Goal: Complete application form

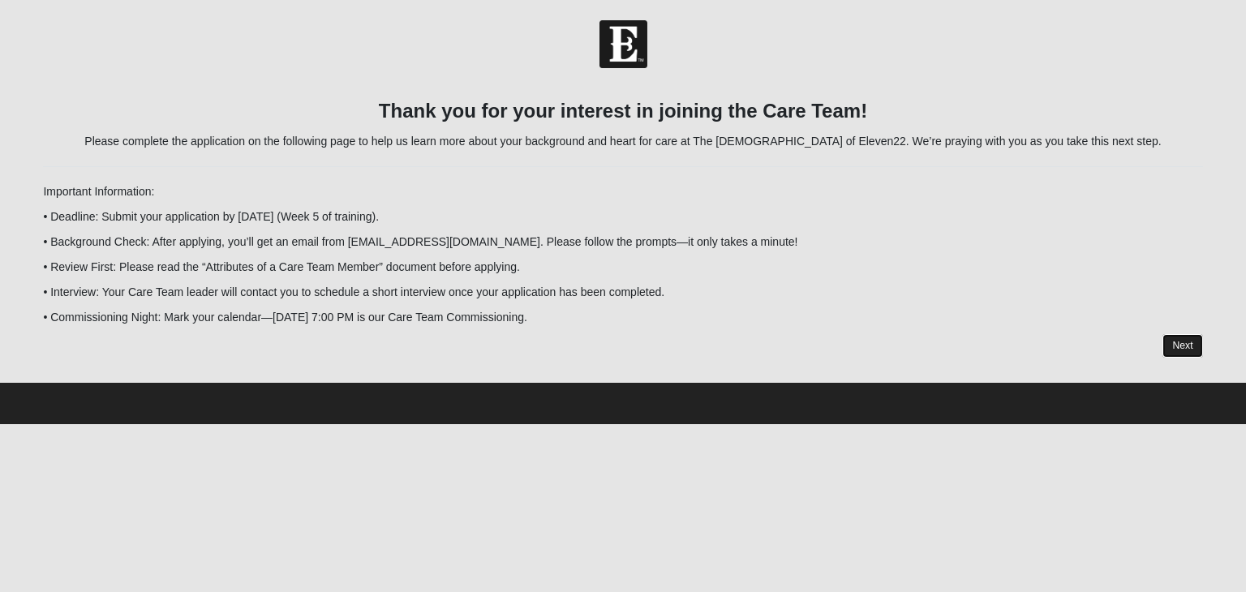
click at [1183, 347] on link "Next" at bounding box center [1182, 346] width 40 height 24
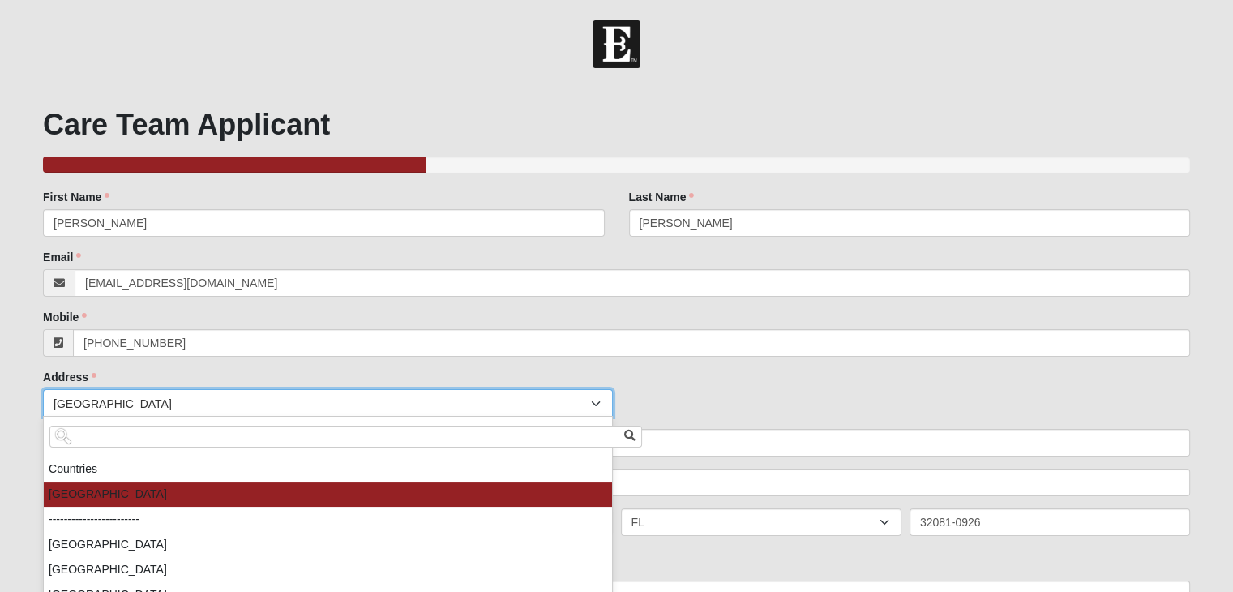
click at [593, 405] on div at bounding box center [597, 404] width 29 height 28
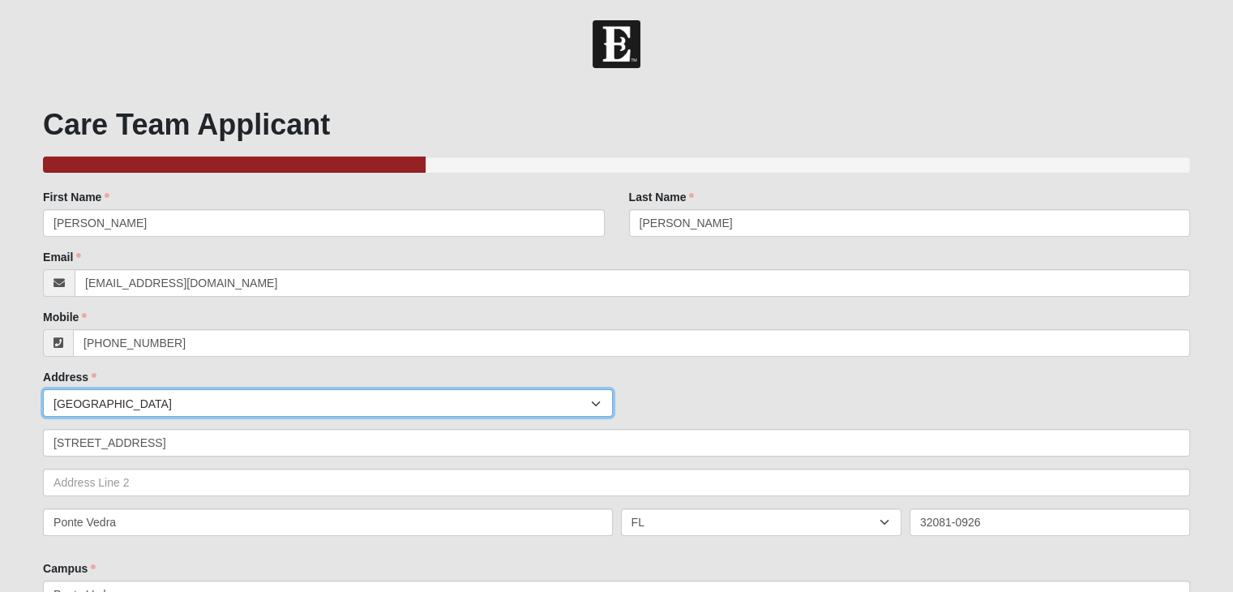
click at [593, 405] on div at bounding box center [597, 404] width 29 height 28
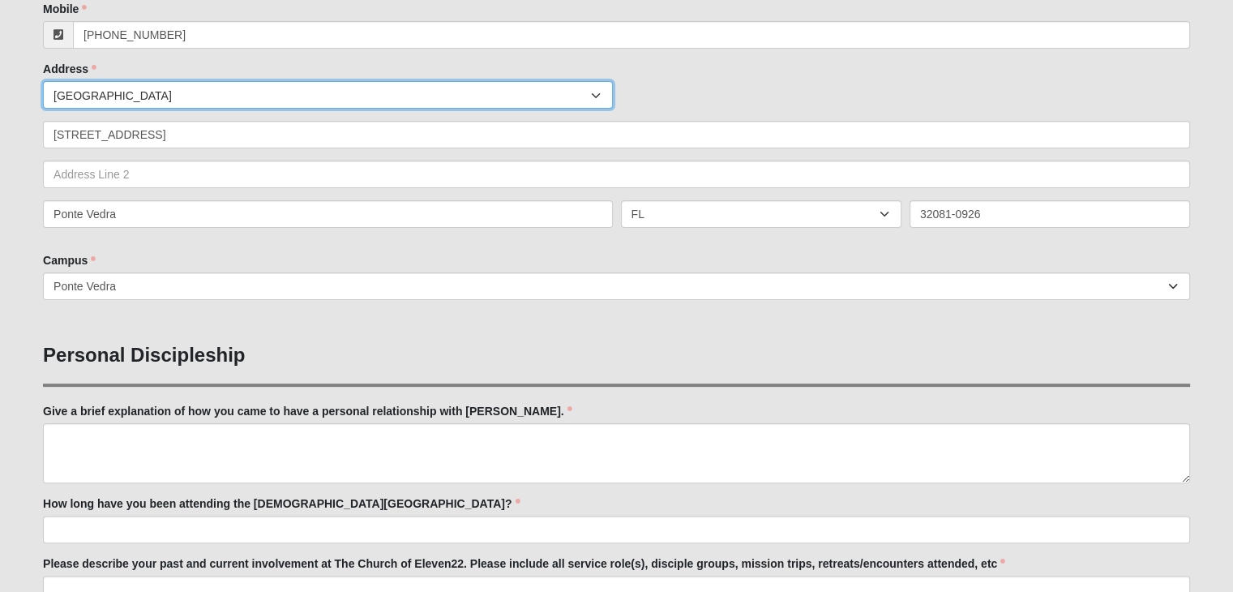
scroll to position [324, 0]
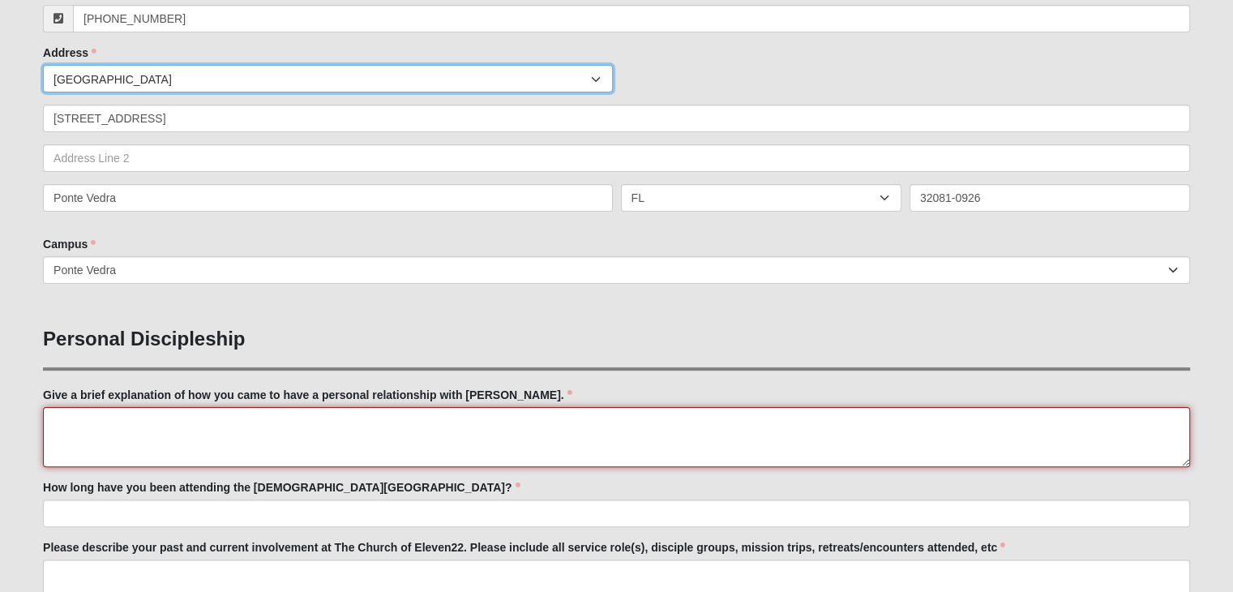
click at [90, 421] on textarea "Give a brief explanation of how you came to have a personal relationship with […" at bounding box center [616, 437] width 1147 height 60
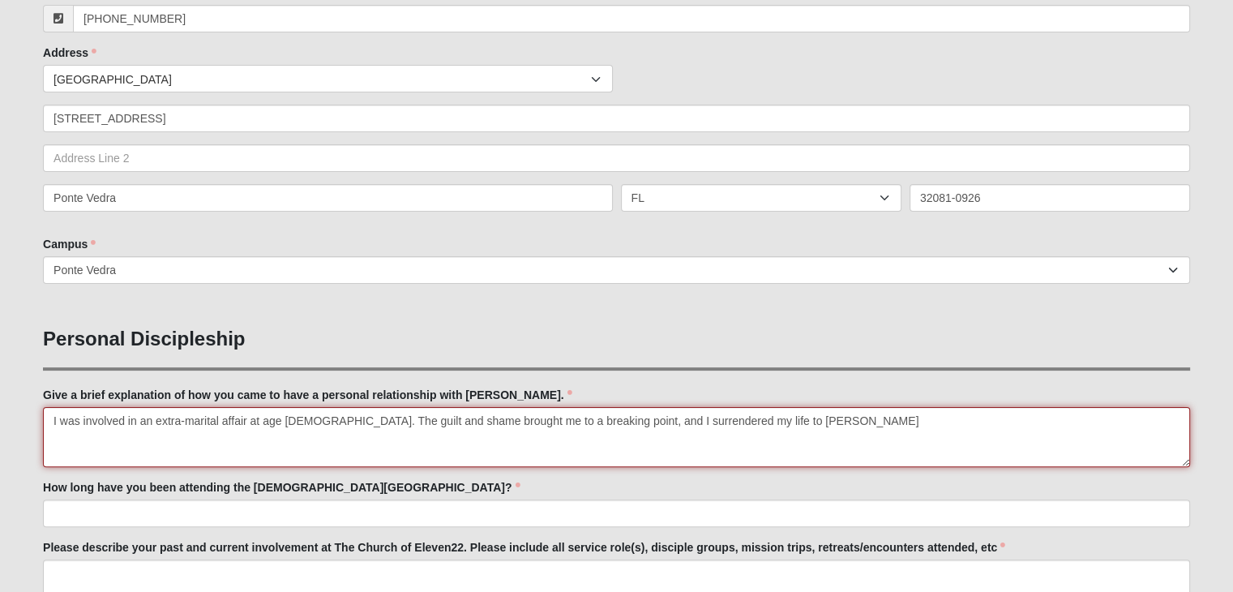
type textarea "I was involved in an extra-marital affair at age [DEMOGRAPHIC_DATA]. The guilt …"
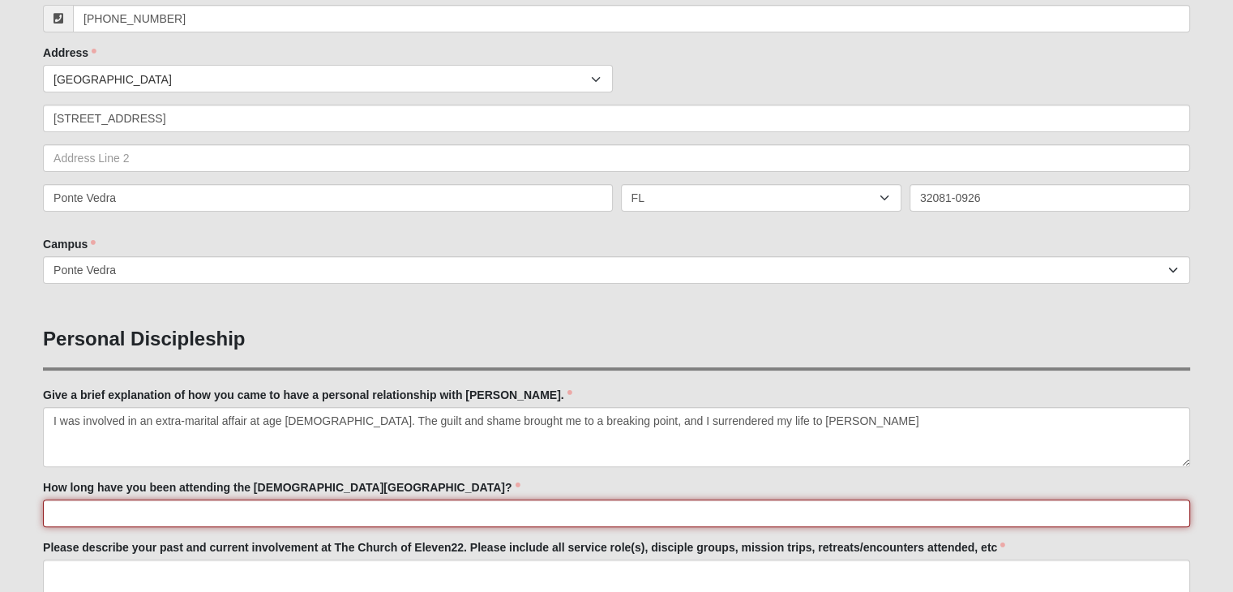
click at [52, 517] on input "How long have you been attending the [DEMOGRAPHIC_DATA][GEOGRAPHIC_DATA]?" at bounding box center [616, 514] width 1147 height 28
type input "4 years"
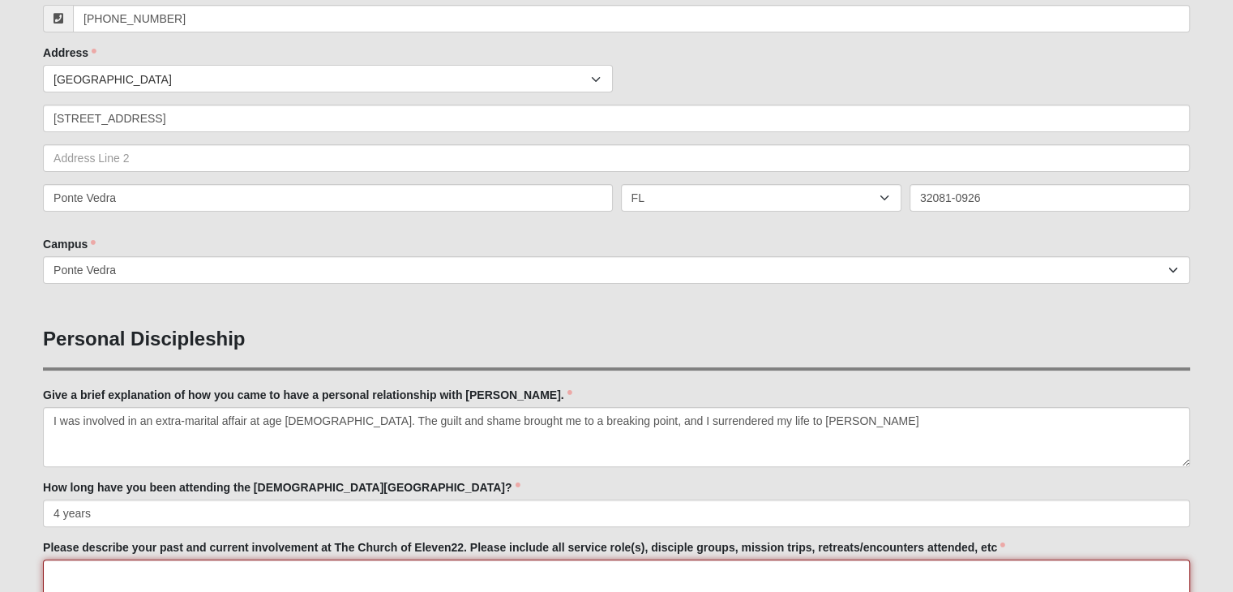
click at [125, 567] on textarea "Please describe your past and current involvement at The Church of Eleven22. Pl…" at bounding box center [616, 590] width 1147 height 60
click at [146, 572] on textarea "My wife and I are Vision Ambassadors, and we are in two disciple groups" at bounding box center [616, 590] width 1147 height 60
click at [652, 580] on textarea "My wife and I are regular attenders at worship services, we are Vision Ambassad…" at bounding box center [616, 590] width 1147 height 60
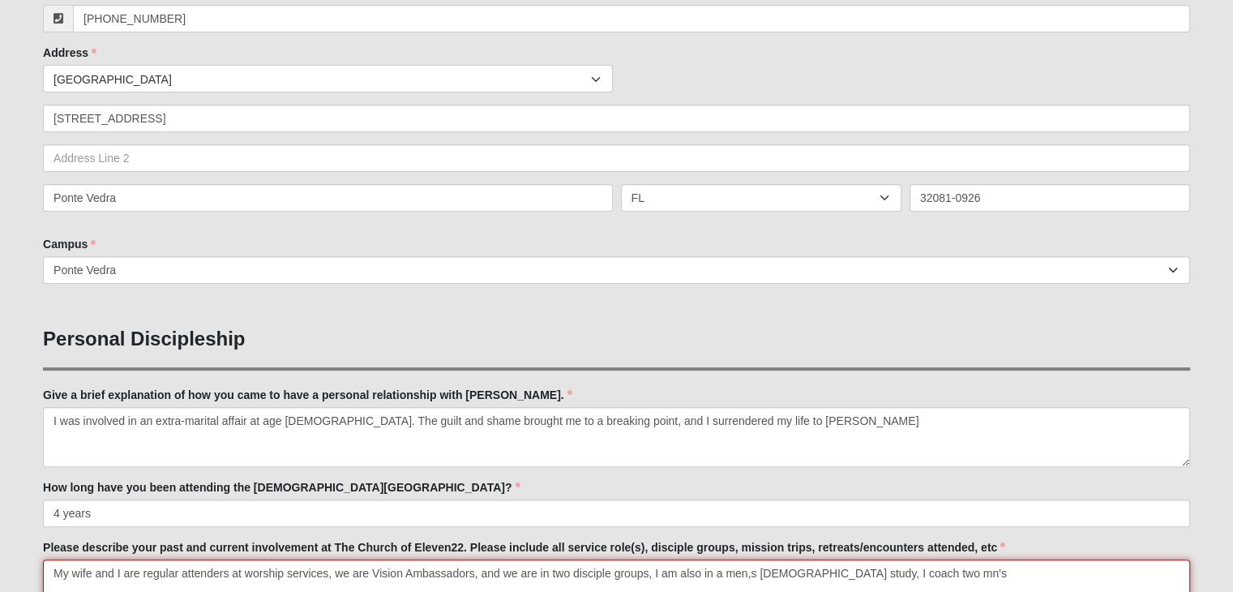
click at [890, 568] on textarea "My wife and I are regular attenders at worship services, we are Vision Ambassad…" at bounding box center [616, 590] width 1147 height 60
click at [928, 574] on textarea "My wife and I are regular attenders at worship services, we are Vision Ambassad…" at bounding box center [616, 590] width 1147 height 60
click at [989, 577] on textarea "My wife and I are regular attenders at worship services, we are Vision Ambassad…" at bounding box center [616, 590] width 1147 height 60
click at [1040, 581] on textarea "My wife and I are regular attenders at worship services, we are Vision Ambassad…" at bounding box center [616, 590] width 1147 height 60
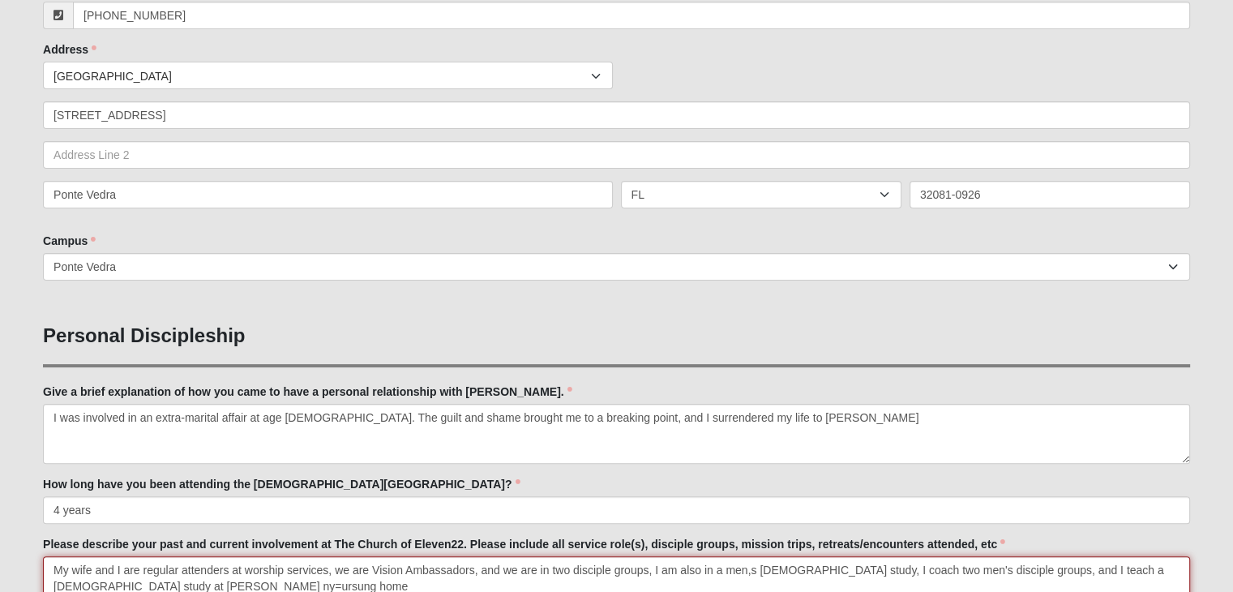
click at [114, 585] on textarea "My wife and I are regular attenders at worship services, we are Vision Ambassad…" at bounding box center [616, 586] width 1147 height 60
click at [652, 572] on textarea "My wife and I are regular attenders at worship services, we are Vision Ambassad…" at bounding box center [616, 586] width 1147 height 60
click at [749, 575] on textarea "My wife and I are regular attenders at worship services, we are Vision Ambassad…" at bounding box center [616, 586] width 1147 height 60
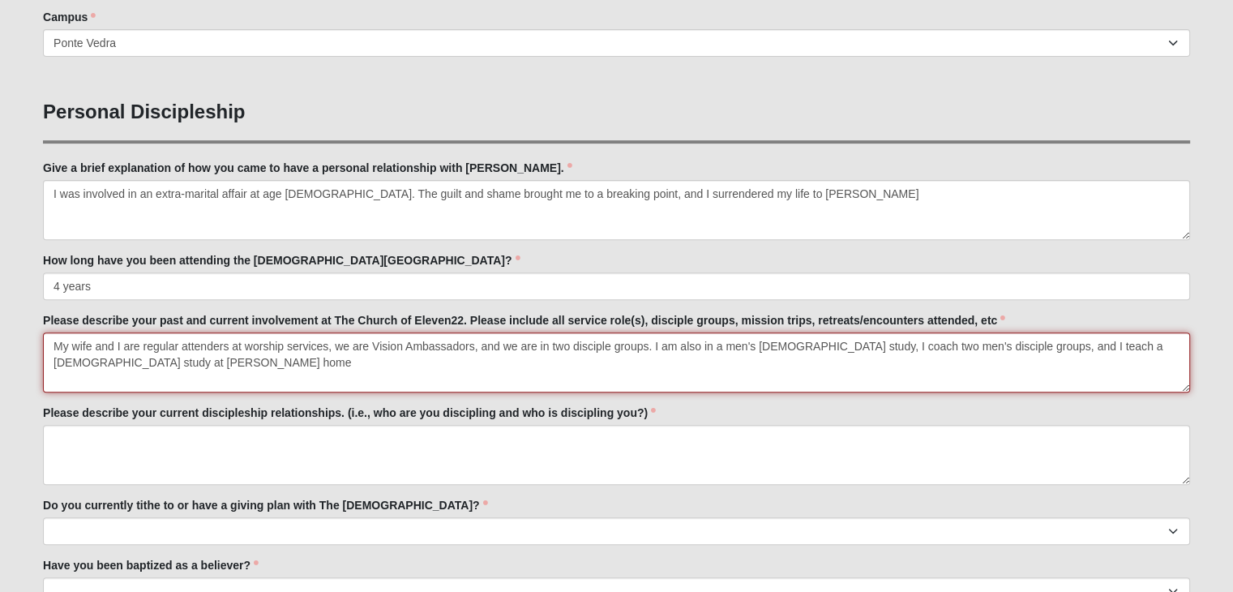
scroll to position [552, 0]
type textarea "My wife and I are regular attenders at worship services, we are Vision Ambassad…"
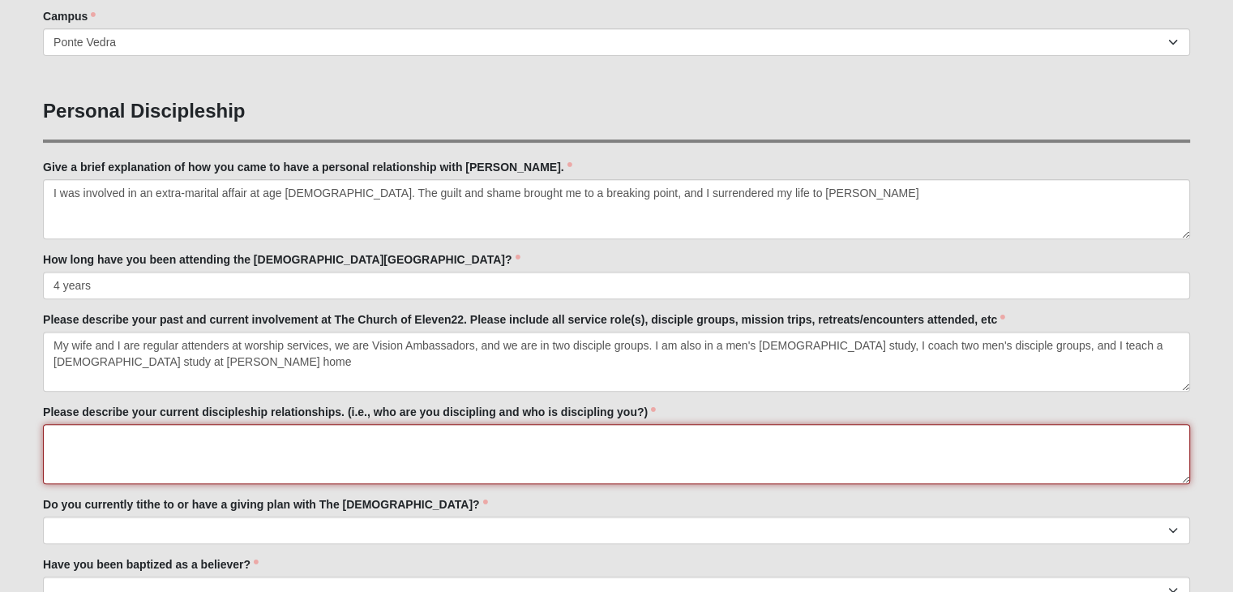
click at [62, 438] on textarea "Please describe your current discipleship relationships. (i.e., who are you dis…" at bounding box center [616, 454] width 1147 height 60
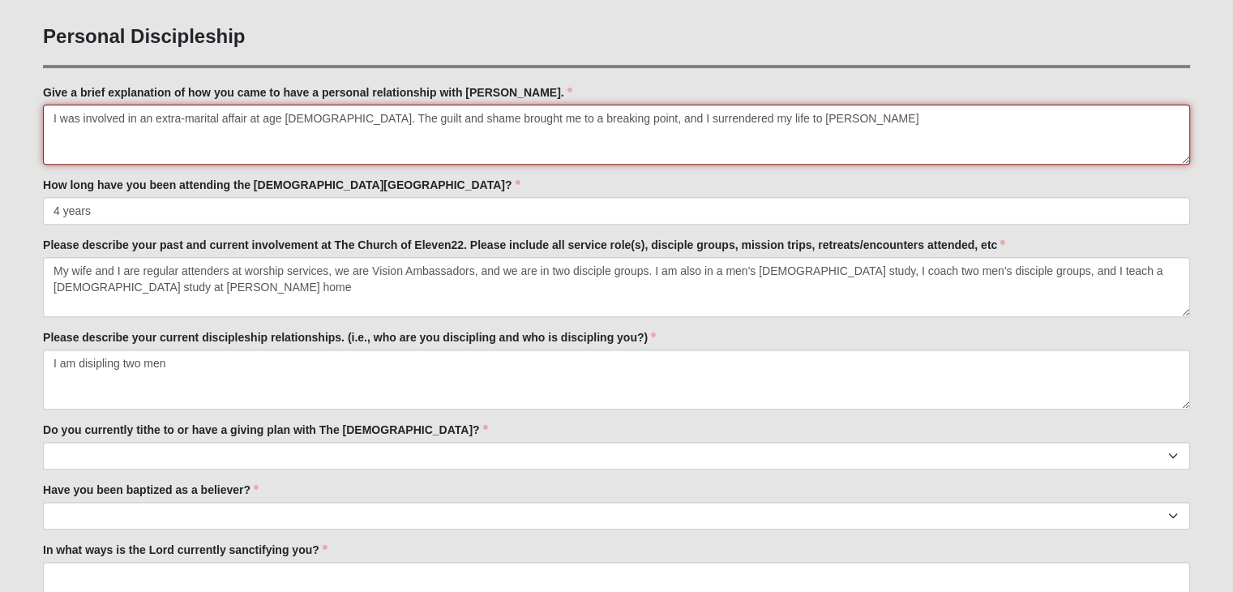
scroll to position [646, 0]
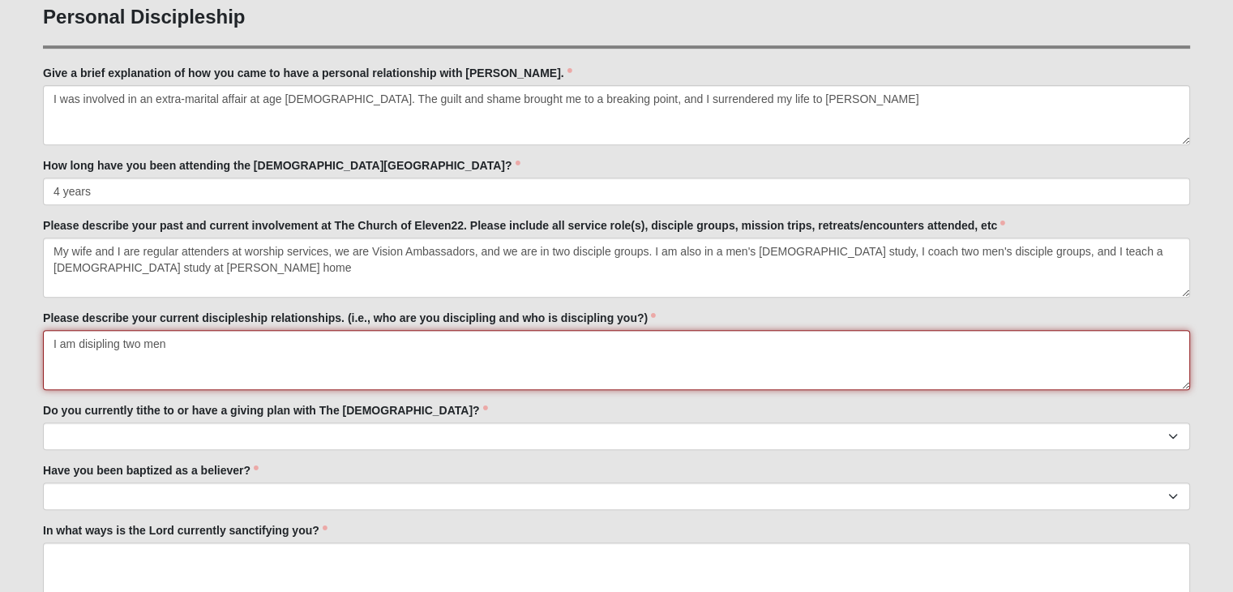
click at [173, 350] on textarea "I am disipling two men" at bounding box center [616, 360] width 1147 height 60
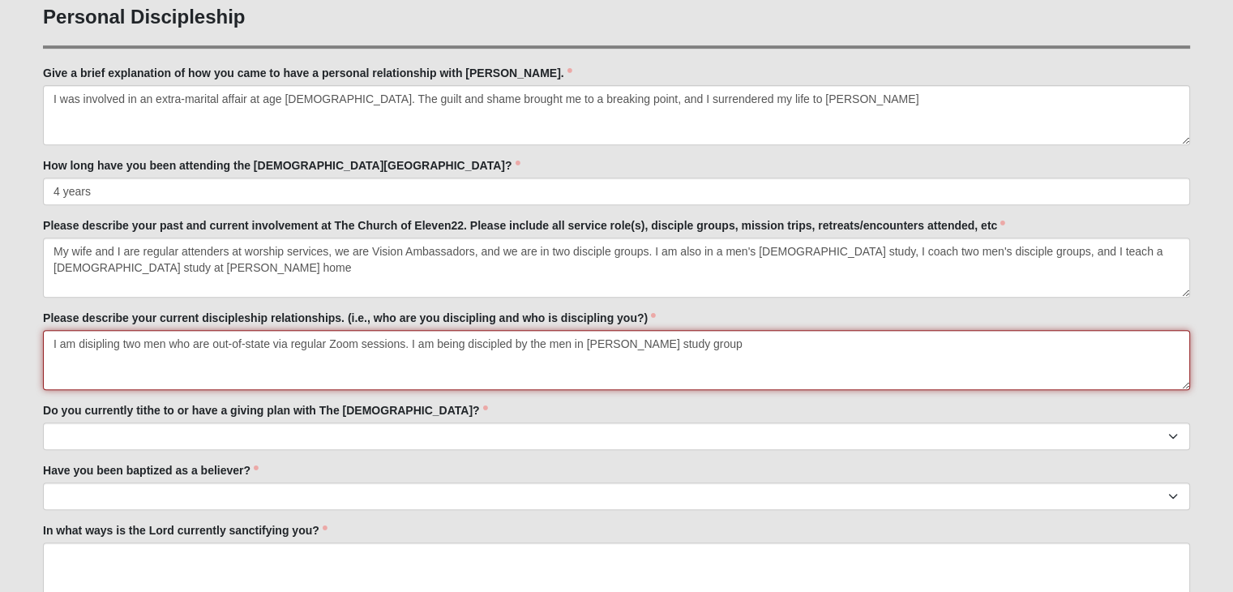
click at [91, 348] on textarea "I am disipling two men who are out-of-state via regular Zoom sessions. I am bei…" at bounding box center [616, 360] width 1147 height 60
click at [602, 347] on textarea "I am discipling two men who are out-of-state via regular Zoom sessions. I am be…" at bounding box center [616, 360] width 1147 height 60
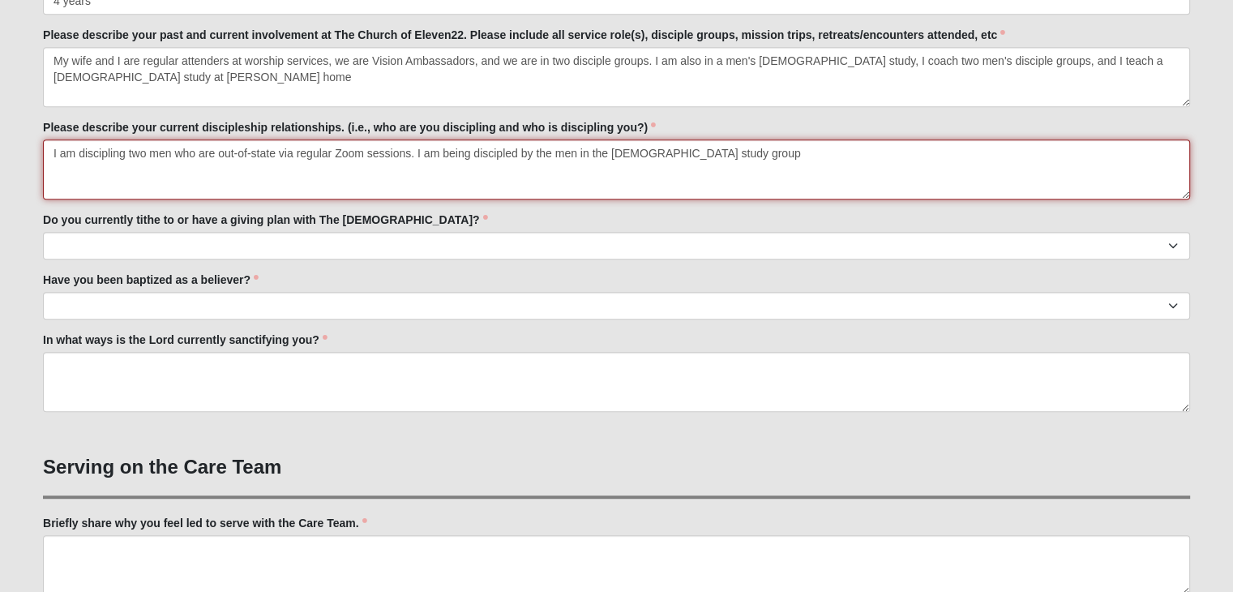
scroll to position [840, 0]
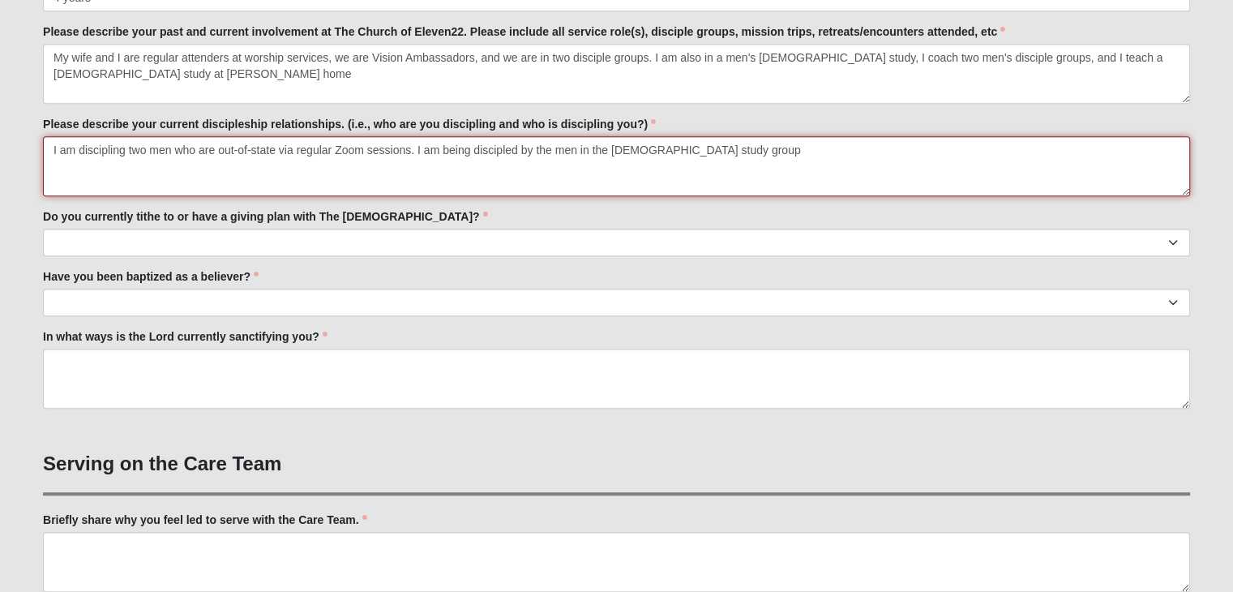
type textarea "I am discipling two men who are out-of-state via regular Zoom sessions. I am be…"
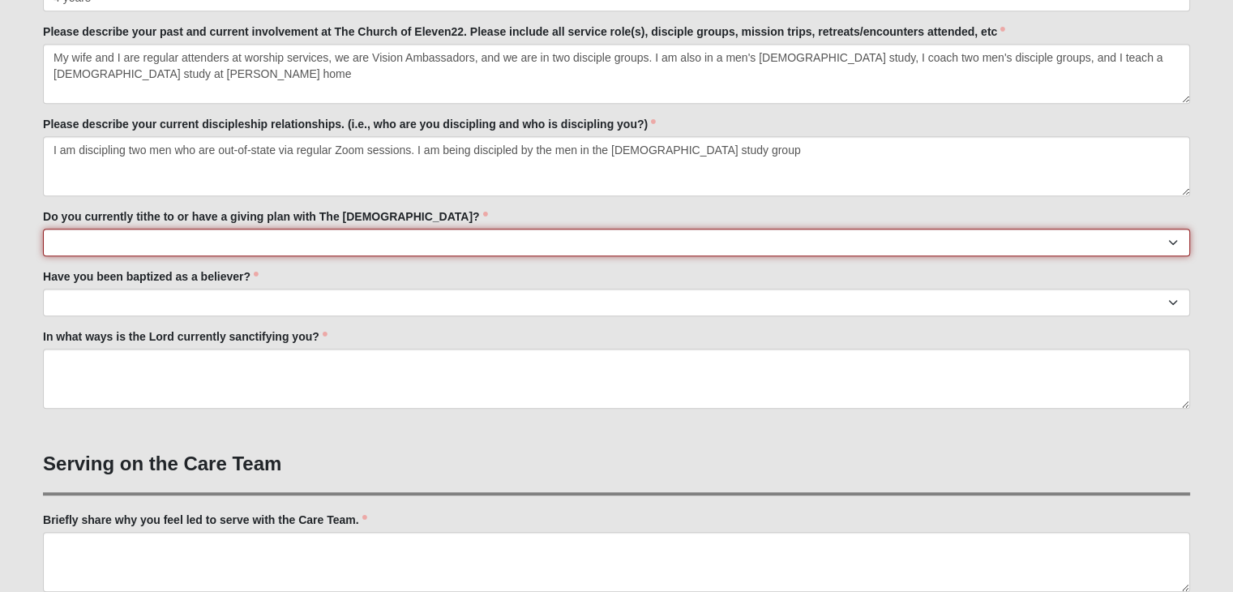
click at [52, 238] on select "No Yes" at bounding box center [616, 243] width 1147 height 28
select select "True"
click at [43, 229] on select "No Yes" at bounding box center [616, 243] width 1147 height 28
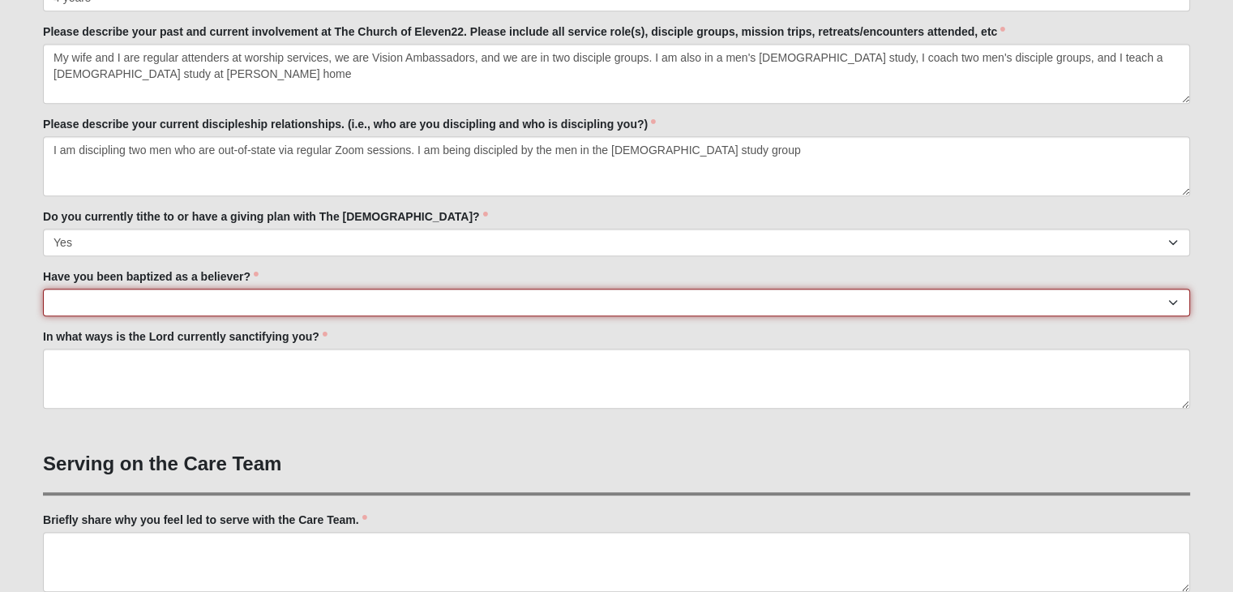
click at [87, 305] on select "No Yes" at bounding box center [616, 303] width 1147 height 28
select select "True"
click at [43, 289] on select "No Yes" at bounding box center [616, 303] width 1147 height 28
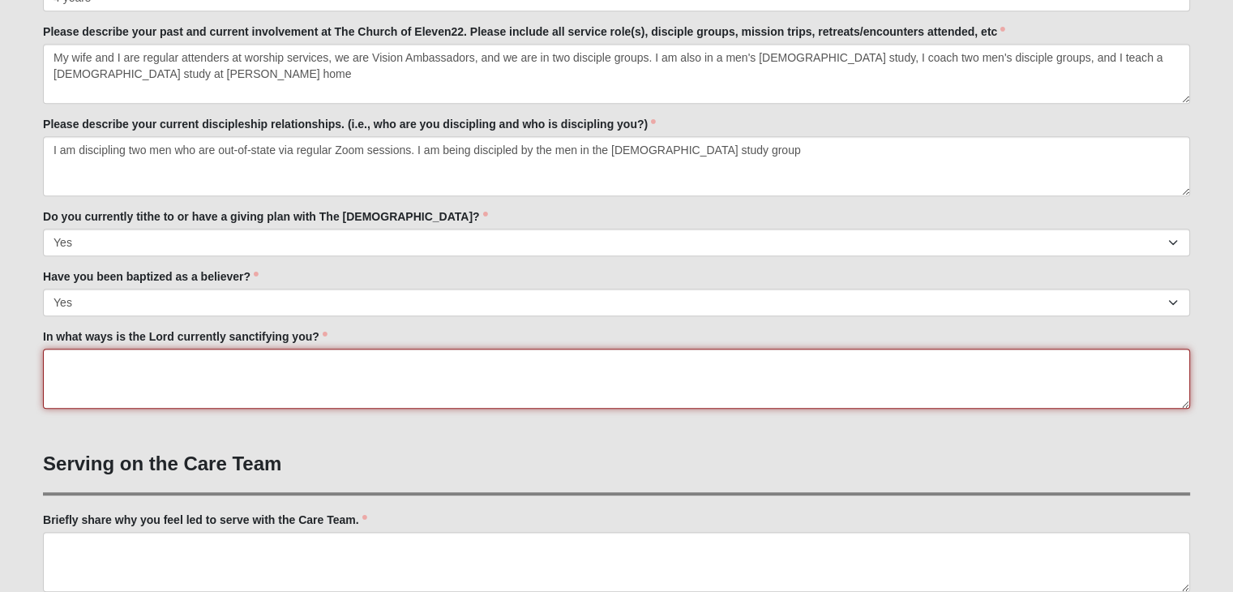
click at [52, 359] on textarea "In what ways is the Lord currently sanctifying you?" at bounding box center [616, 379] width 1147 height 60
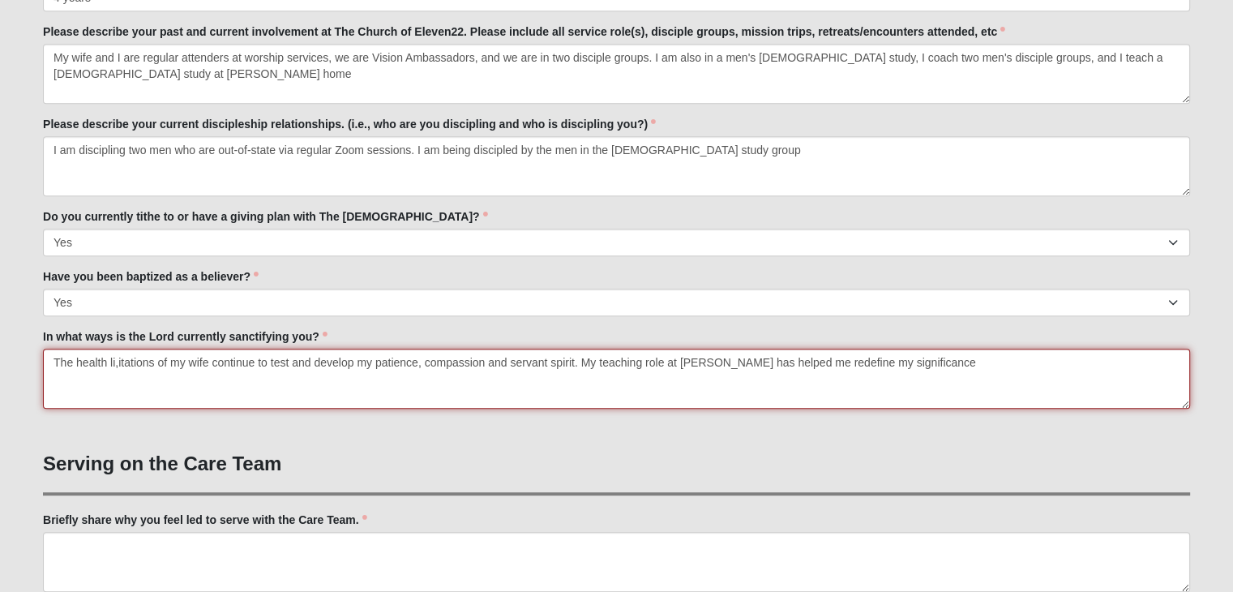
click at [119, 369] on textarea "The health li,itations of my wife continue to test and develop my patience, com…" at bounding box center [616, 379] width 1147 height 60
click at [969, 366] on textarea "The health limitations of my wife continue to test and develop my patience, com…" at bounding box center [616, 379] width 1147 height 60
click at [1172, 363] on textarea "The health limitations of my wife continue to test and develop my patience, com…" at bounding box center [616, 379] width 1147 height 60
click at [1145, 369] on textarea "The health limitations of my wife continue to test and develop my patience, com…" at bounding box center [616, 379] width 1147 height 60
click at [1173, 362] on textarea "The health limitations of my wife continue to test and develop my patience, com…" at bounding box center [616, 379] width 1147 height 60
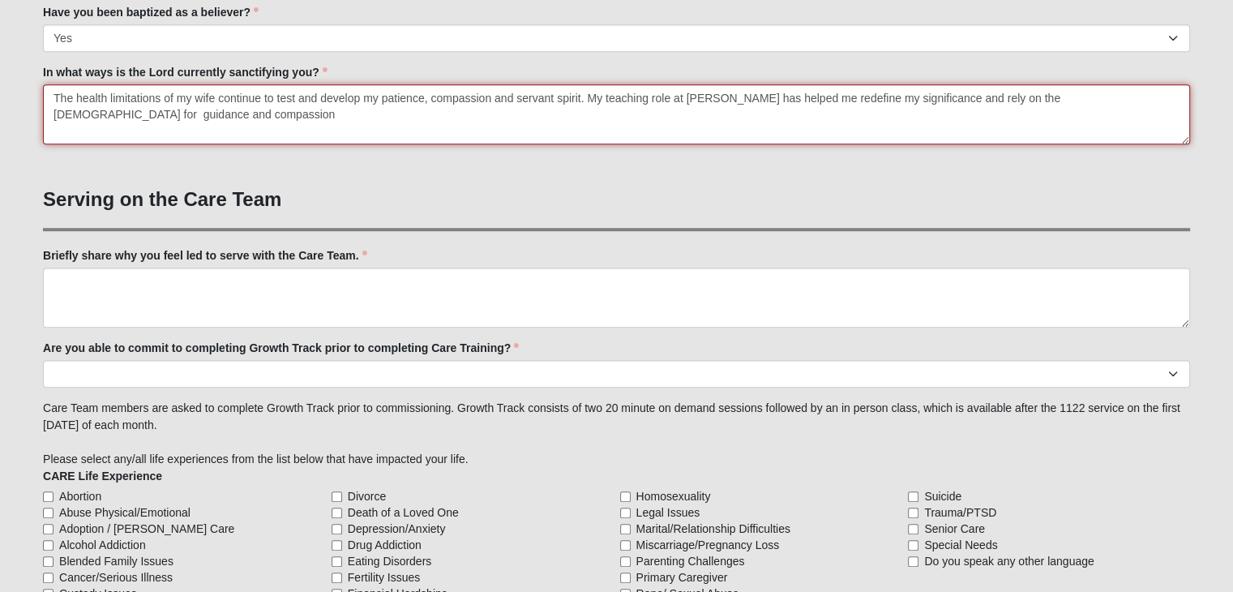
scroll to position [1108, 0]
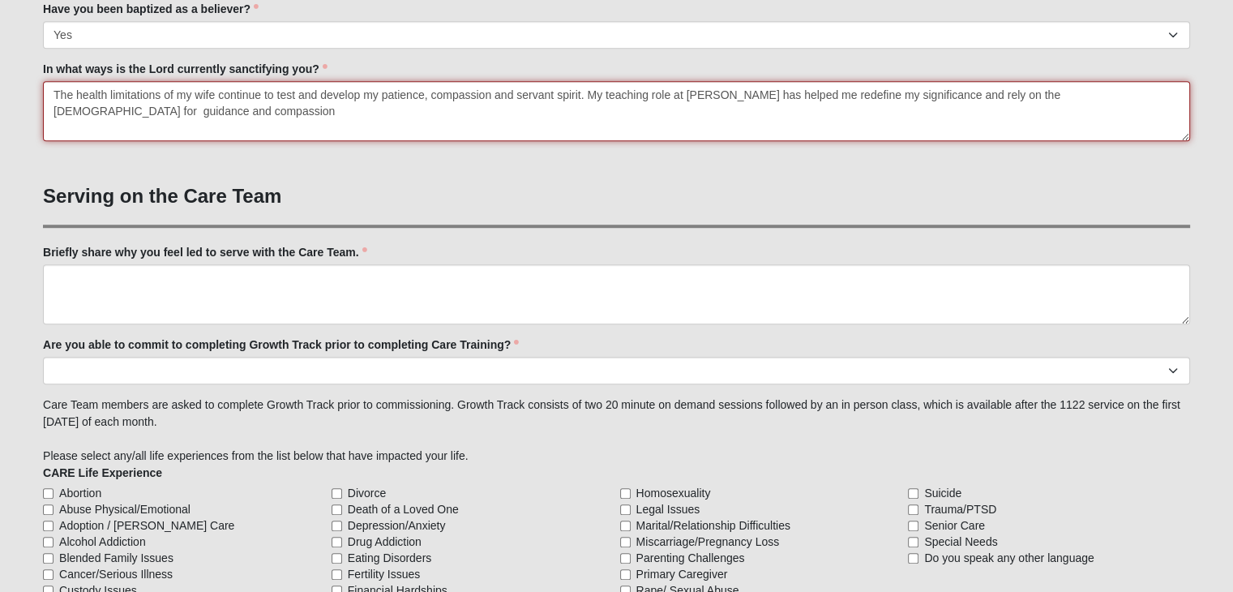
type textarea "The health limitations of my wife continue to test and develop my patience, com…"
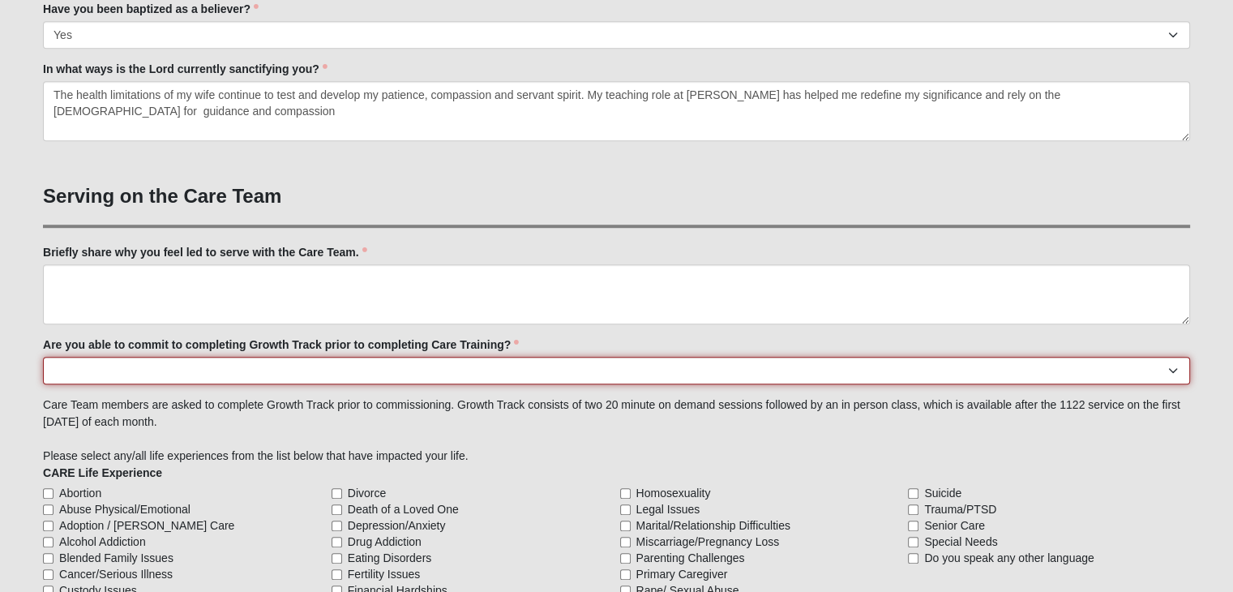
click at [97, 366] on select "Yes No Already Completed" at bounding box center [616, 371] width 1147 height 28
select select "Already Completed"
click at [43, 357] on select "Yes No Already Completed" at bounding box center [616, 371] width 1147 height 28
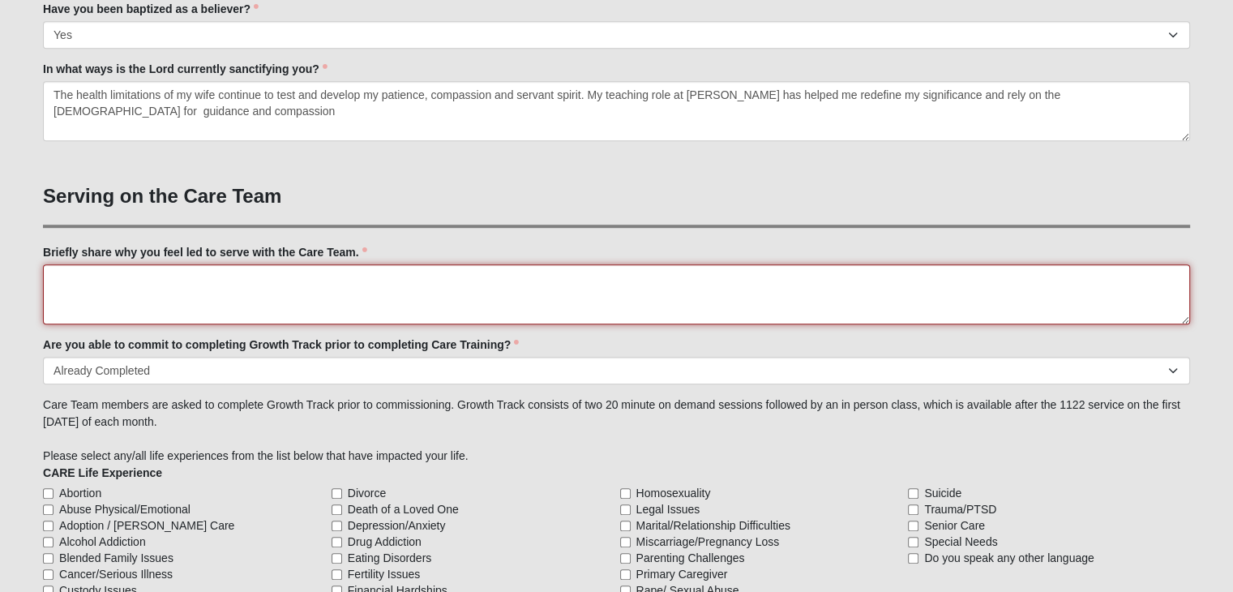
click at [120, 266] on textarea "Briefly share why you feel led to serve with the Care Team." at bounding box center [616, 294] width 1147 height 60
click at [62, 277] on textarea "Ministering one-on-one" at bounding box center [616, 294] width 1147 height 60
click at [386, 274] on textarea "[PERSON_NAME] has reminded me of the value of ministering one-on-one" at bounding box center [616, 294] width 1147 height 60
click at [252, 277] on textarea "[PERSON_NAME] has reminded me of the value of ministering one-on-one" at bounding box center [616, 294] width 1147 height 60
click at [487, 277] on textarea "[PERSON_NAME] has reminded me of the value and the significance of ministering …" at bounding box center [616, 294] width 1147 height 60
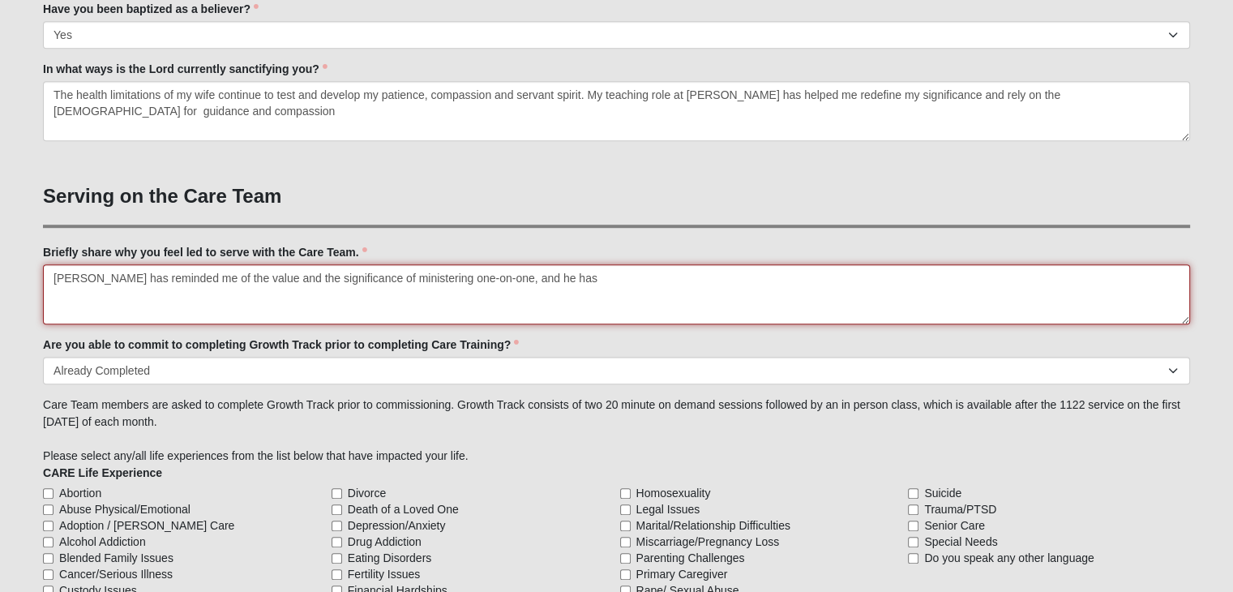
click at [551, 277] on textarea "[PERSON_NAME] has reminded me of the value and the significance of ministering …" at bounding box center [616, 294] width 1147 height 60
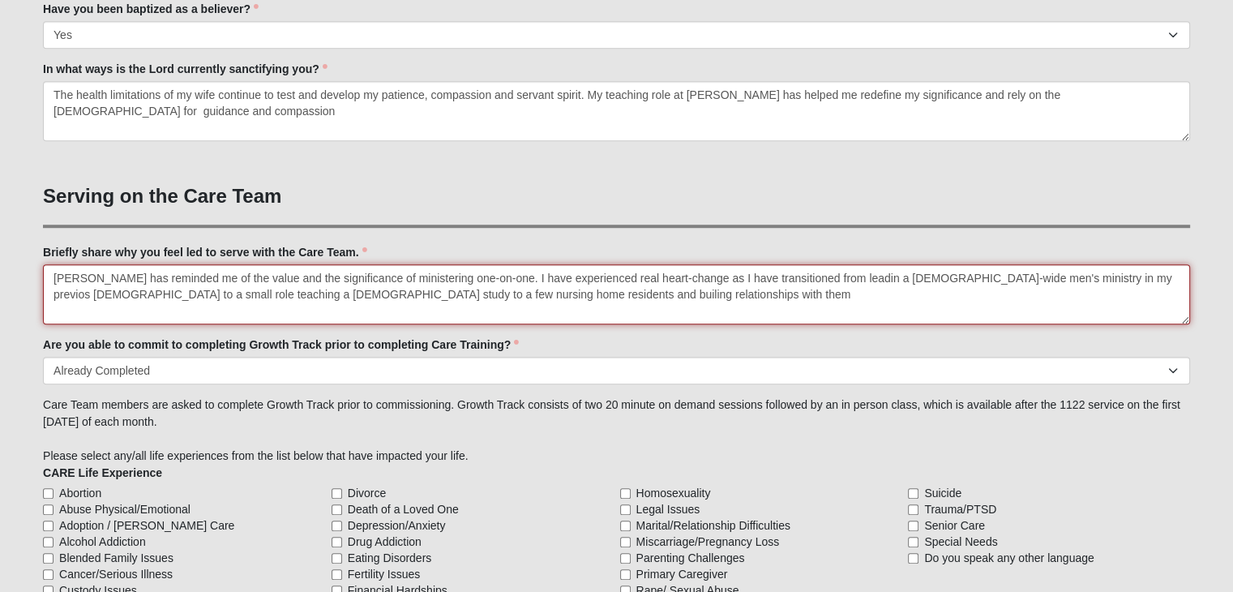
click at [66, 278] on textarea "[PERSON_NAME] has reminded me of the value and the significance of ministering …" at bounding box center [616, 294] width 1147 height 60
click at [853, 278] on textarea "The Lord has reminded me of the value and the significance of ministering one-o…" at bounding box center [616, 294] width 1147 height 60
click at [73, 295] on textarea "The Lord has reminded me of the value and the significance of ministering one-o…" at bounding box center [616, 294] width 1147 height 60
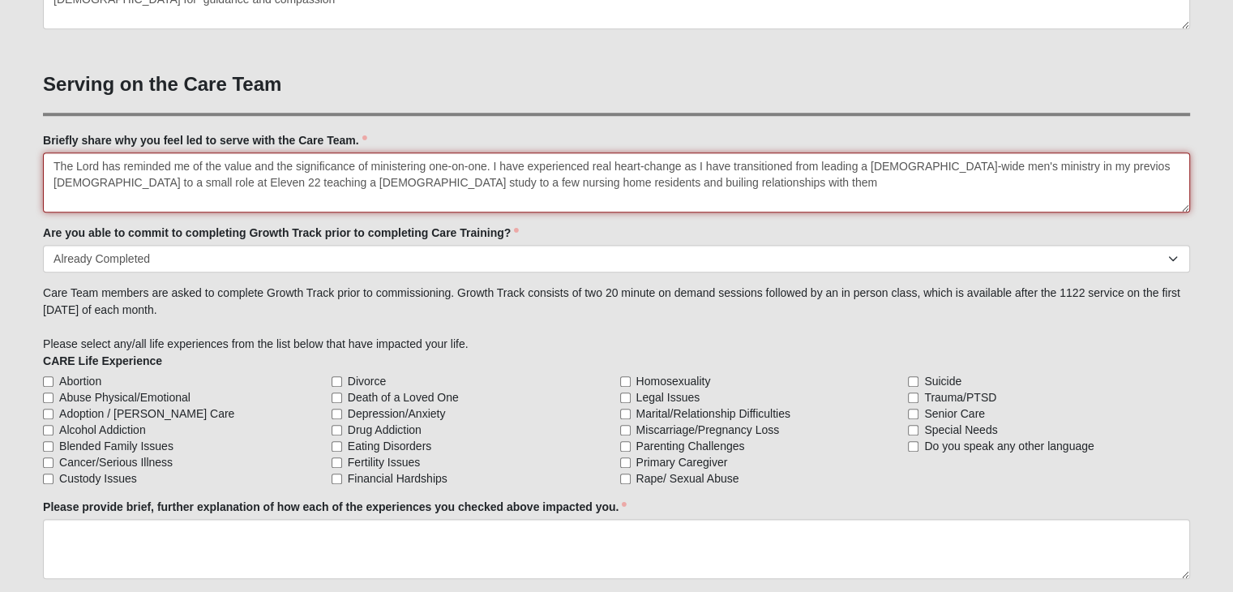
scroll to position [1223, 0]
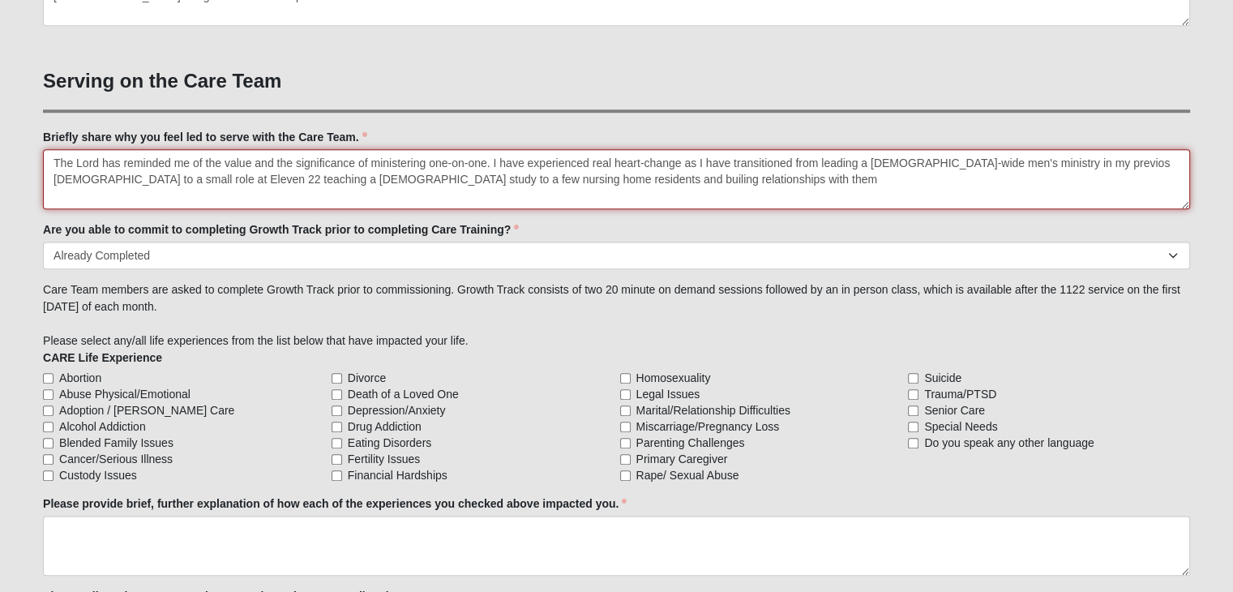
type textarea "The Lord has reminded me of the value and the significance of ministering one-o…"
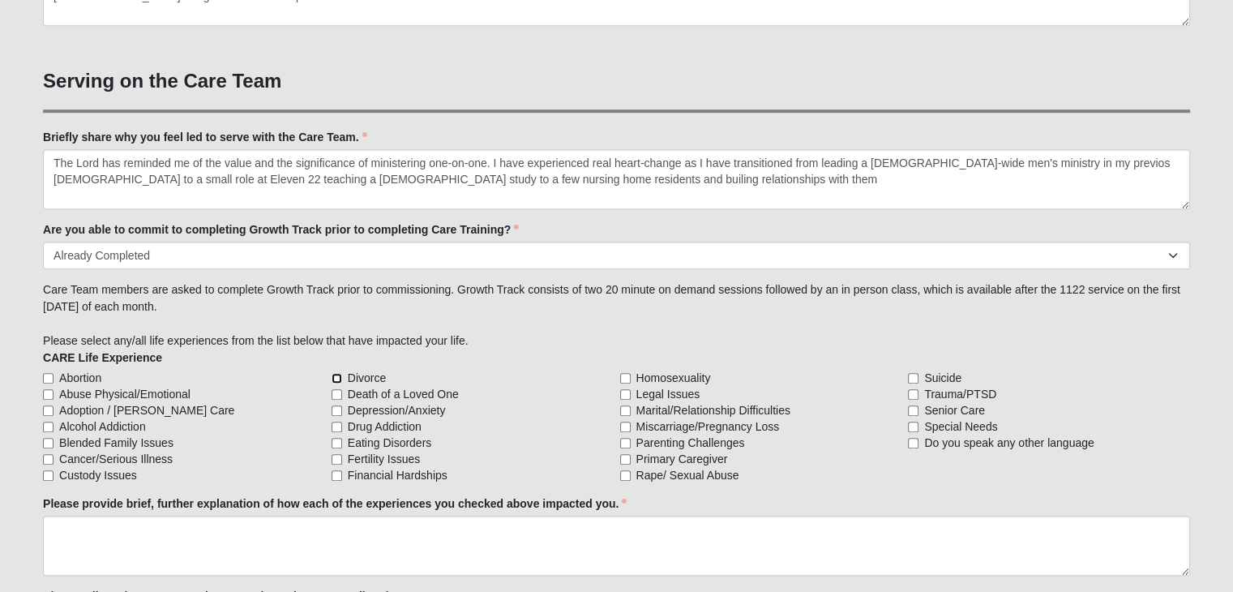
click at [334, 376] on input "Divorce" at bounding box center [337, 378] width 11 height 11
checkbox input "true"
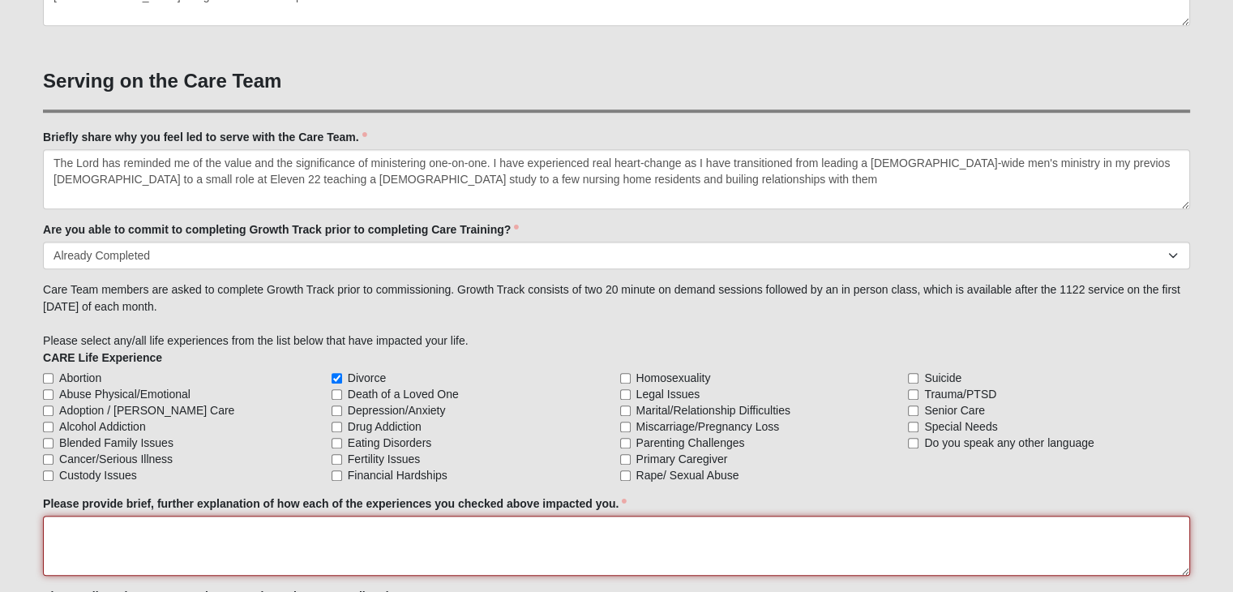
click at [61, 525] on textarea "Please provide brief, further explanation of how each of the experiences you ch…" at bounding box center [616, 546] width 1147 height 60
click at [315, 533] on textarea "My divorce alienated me frommy children fo severa;" at bounding box center [616, 546] width 1147 height 60
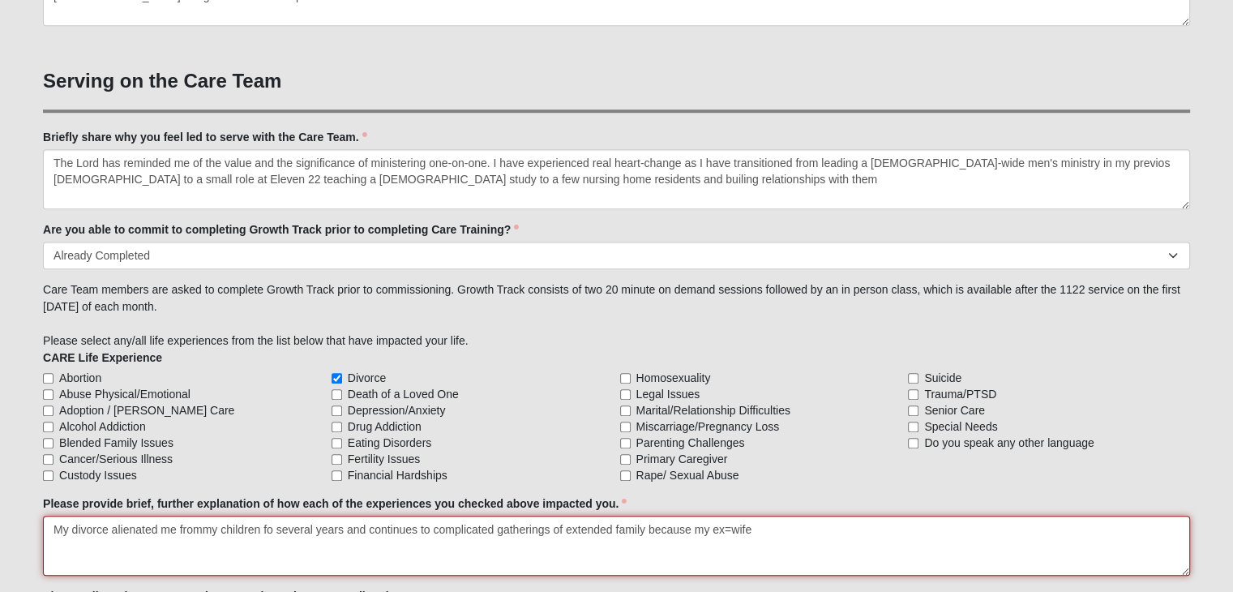
click at [732, 536] on textarea "My divorce alienated me frommy children fo several years and continues to compl…" at bounding box center [616, 546] width 1147 height 60
click at [753, 530] on textarea "My divorce alienated me frommy children fo several years and continues to compl…" at bounding box center [616, 546] width 1147 height 60
click at [200, 528] on textarea "My divorce alienated me frommy children fo several years and continues to compl…" at bounding box center [616, 546] width 1147 height 60
click at [273, 530] on textarea "My divorce alienated me from my children fo several years and continues to comp…" at bounding box center [616, 546] width 1147 height 60
click at [500, 531] on textarea "My divorce alienated me from my children for several years and continues to com…" at bounding box center [616, 546] width 1147 height 60
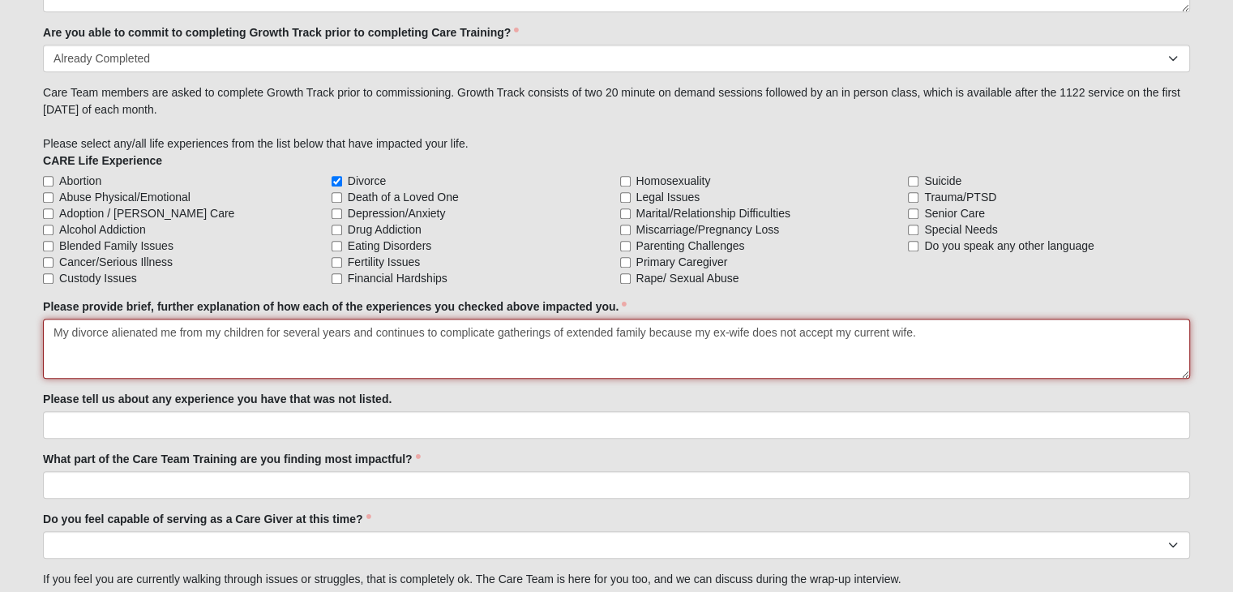
scroll to position [1426, 0]
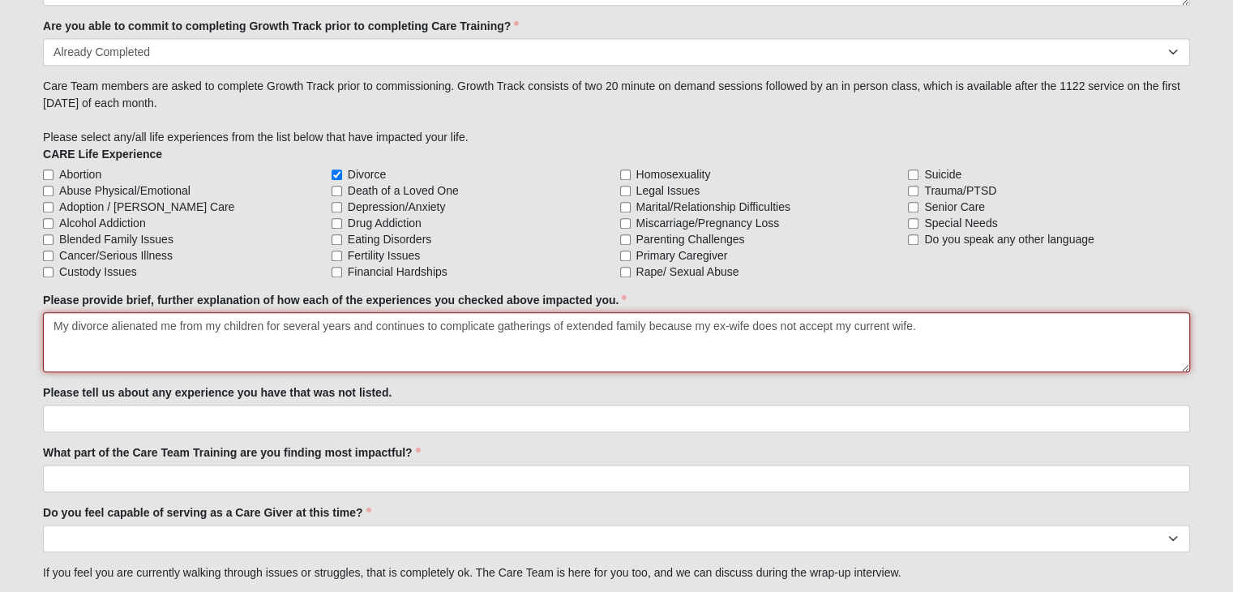
type textarea "My divorce alienated me from my children for several years and continues to com…"
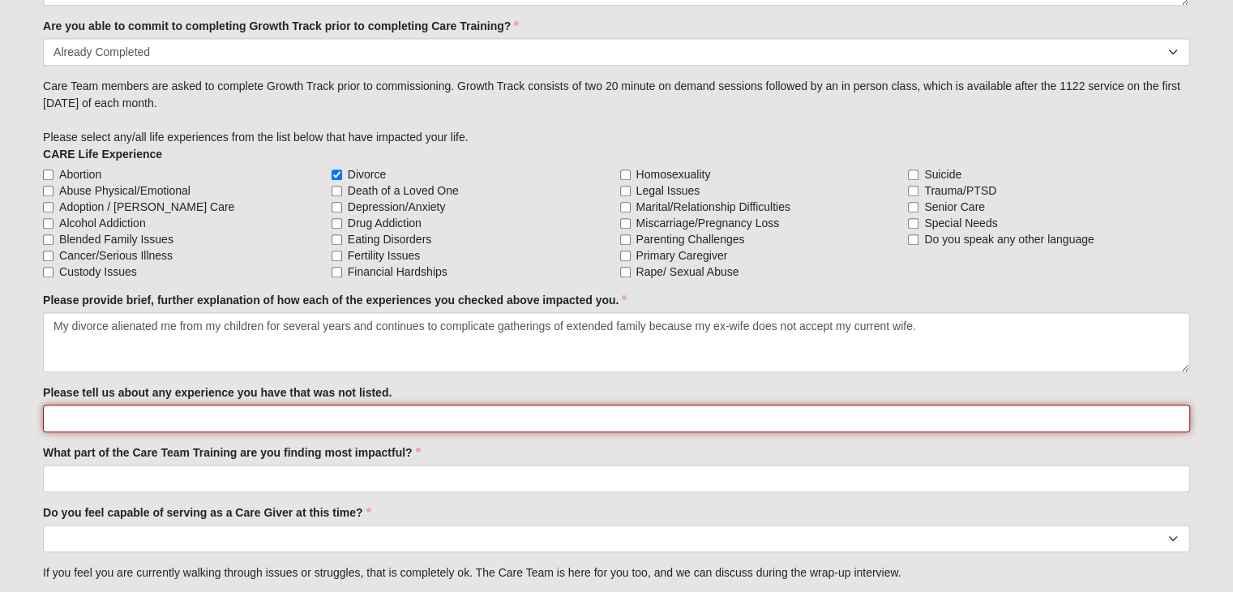
click at [94, 406] on input "Please tell us about any experience you have that was not listed." at bounding box center [616, 419] width 1147 height 28
type input "None I can think of"
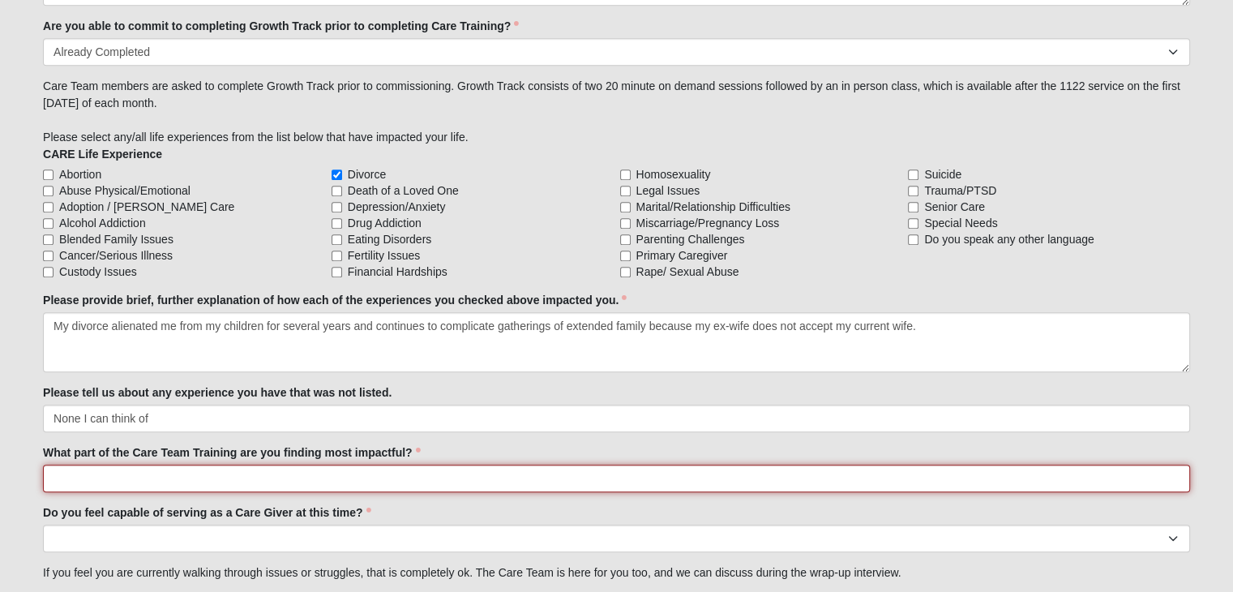
click at [73, 481] on input "What part of the Care Team Training are you finding most impactful?" at bounding box center [616, 479] width 1147 height 28
type input "Honing listening skils"
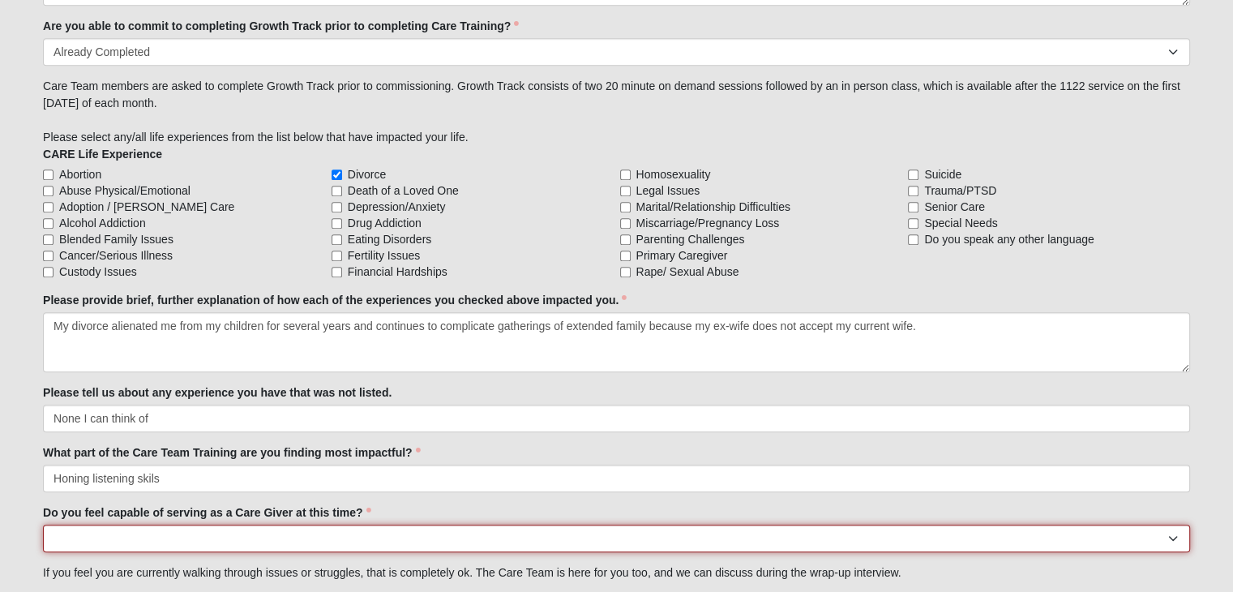
click at [71, 541] on select "No Yes" at bounding box center [616, 539] width 1147 height 28
select select "True"
click at [43, 525] on select "No Yes" at bounding box center [616, 539] width 1147 height 28
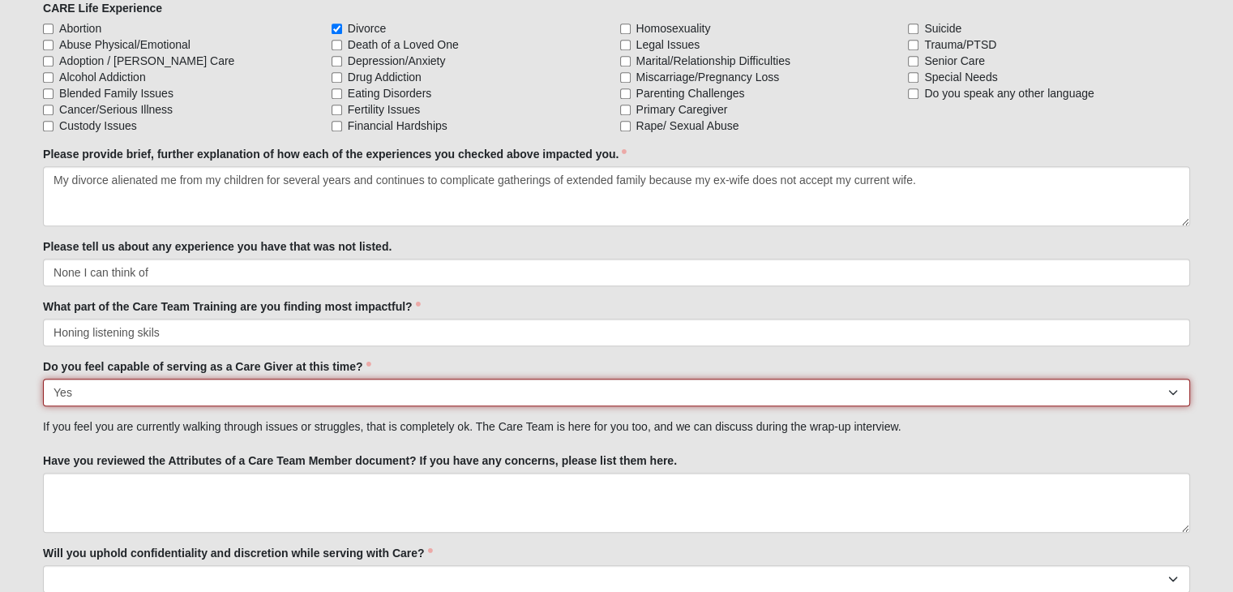
scroll to position [1576, 0]
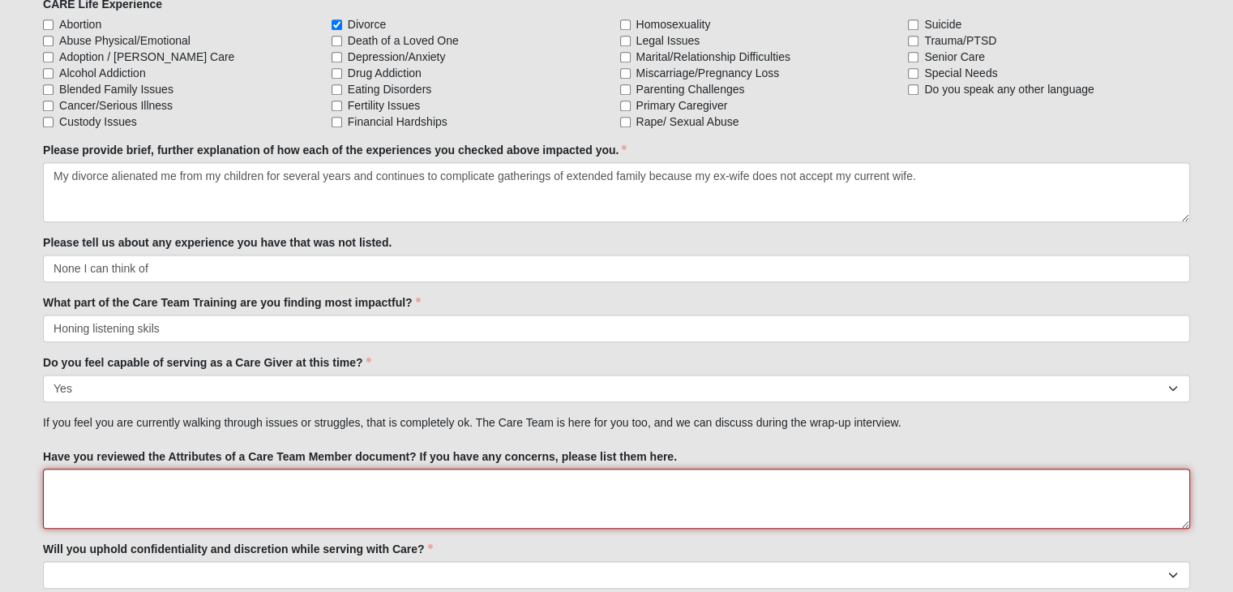
click at [92, 487] on textarea "Have you reviewed the Attributes of a Care Team Member document? If you have an…" at bounding box center [616, 499] width 1147 height 60
type textarea "T"
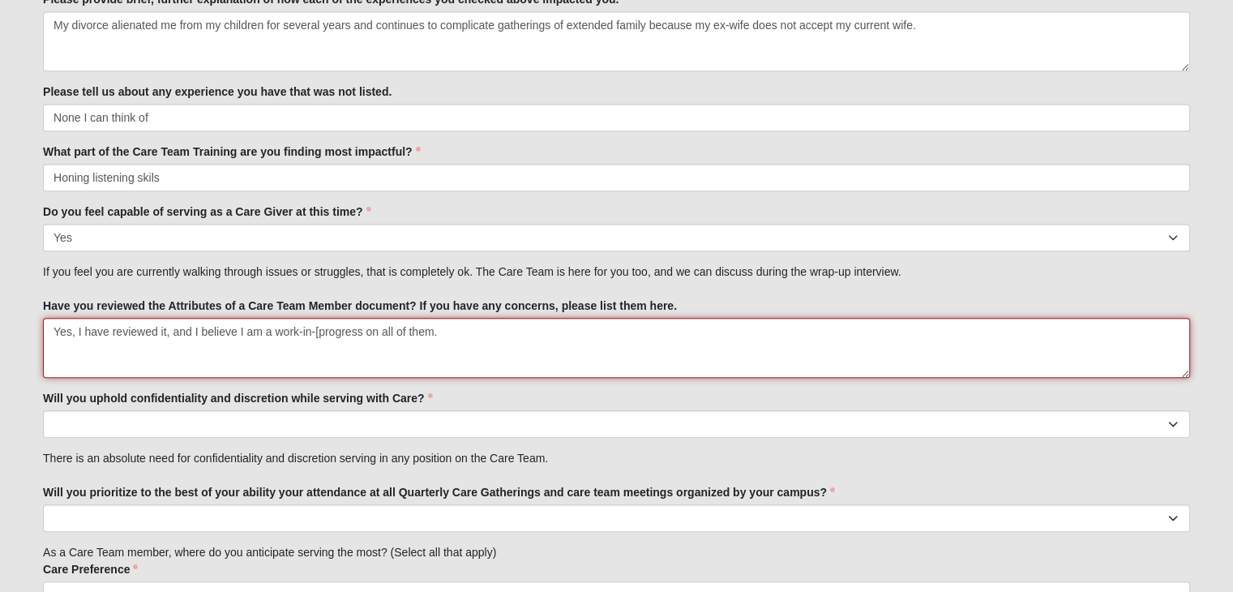
scroll to position [1729, 0]
type textarea "Yes, I have reviewed it, and I believe I am a work-in-[progress on all of them."
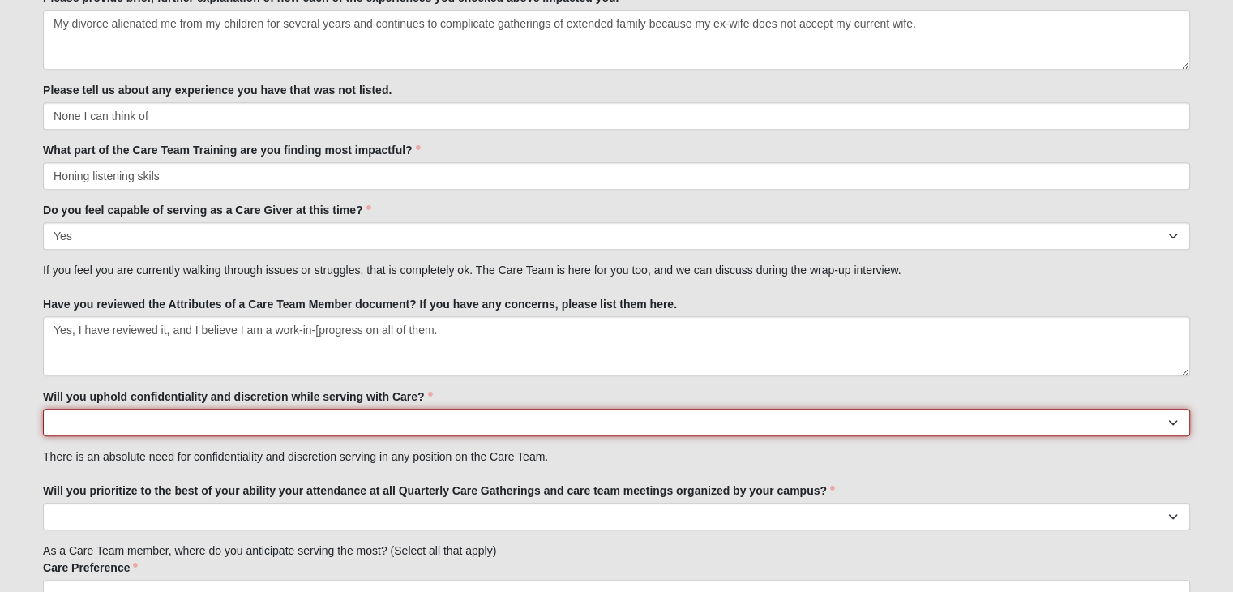
click at [85, 420] on select "No Yes" at bounding box center [616, 423] width 1147 height 28
click at [1173, 420] on select "No Yes" at bounding box center [616, 423] width 1147 height 28
click at [224, 413] on select "No Yes" at bounding box center [616, 423] width 1147 height 28
select select "True"
click at [43, 409] on select "No Yes" at bounding box center [616, 423] width 1147 height 28
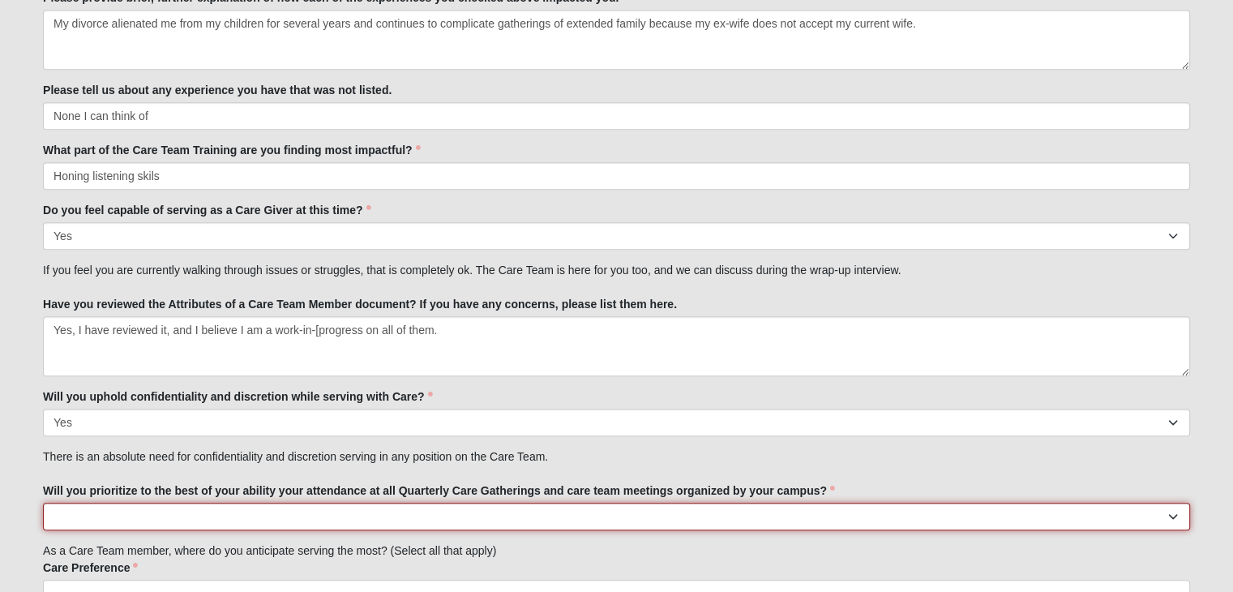
click at [1176, 510] on select "No Yes" at bounding box center [616, 517] width 1147 height 28
select select "True"
click at [43, 503] on select "No Yes" at bounding box center [616, 517] width 1147 height 28
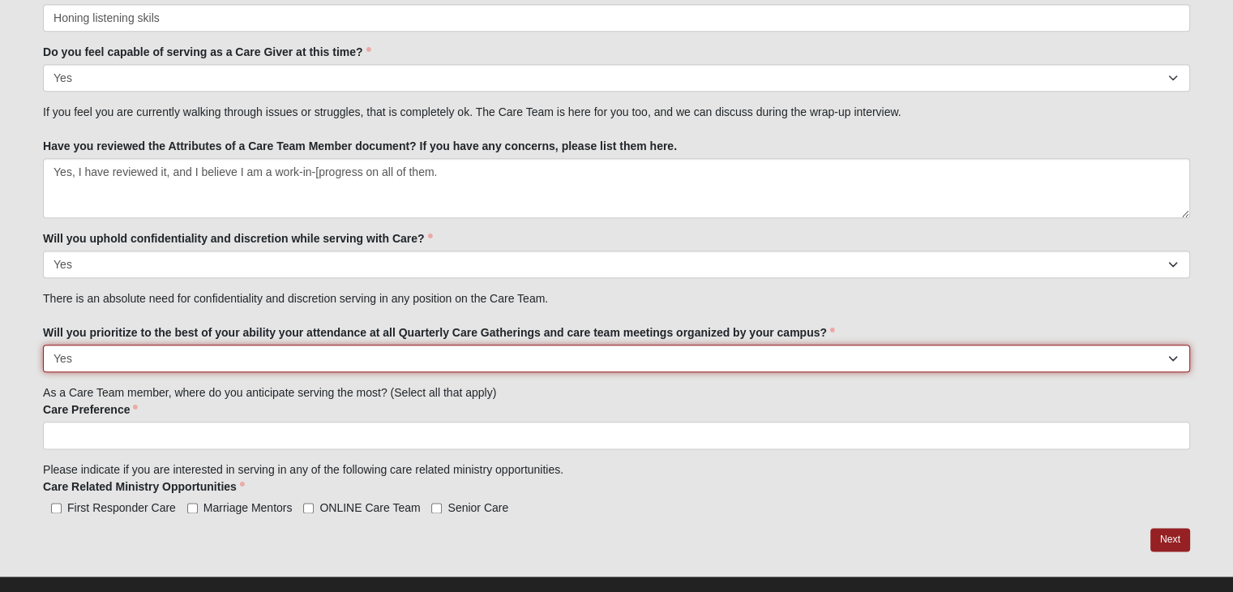
scroll to position [1910, 0]
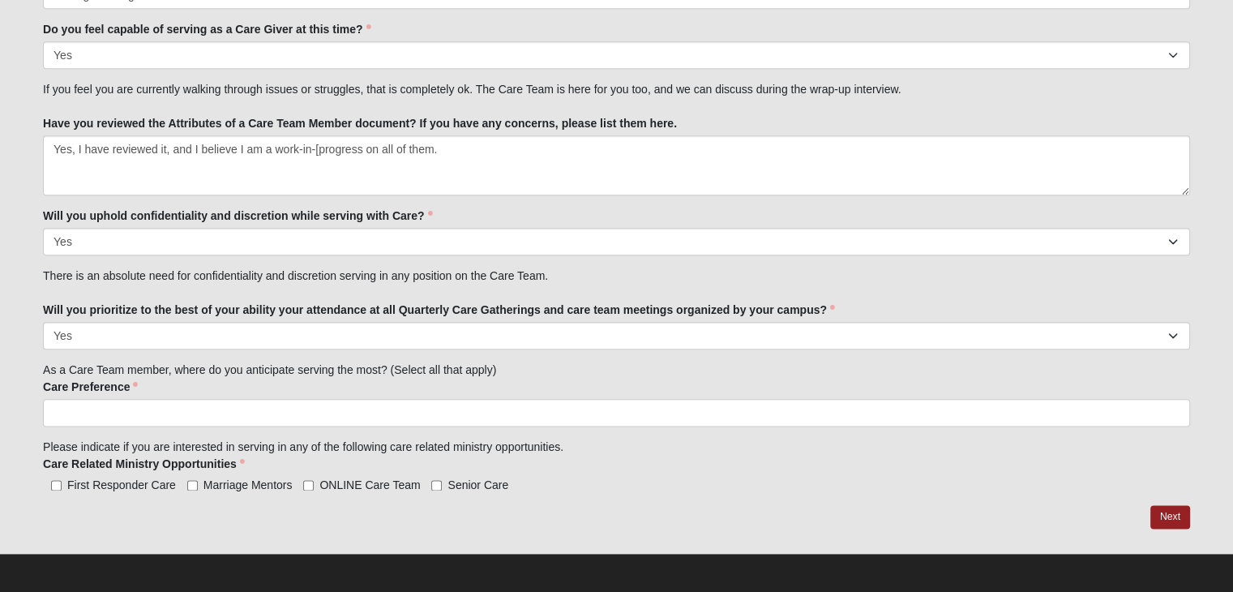
click at [114, 387] on label "Care Preference" at bounding box center [90, 387] width 95 height 16
click at [0, 0] on select "Prayer Altar Care Visitation 1:1 Care" at bounding box center [0, 0] width 0 height 0
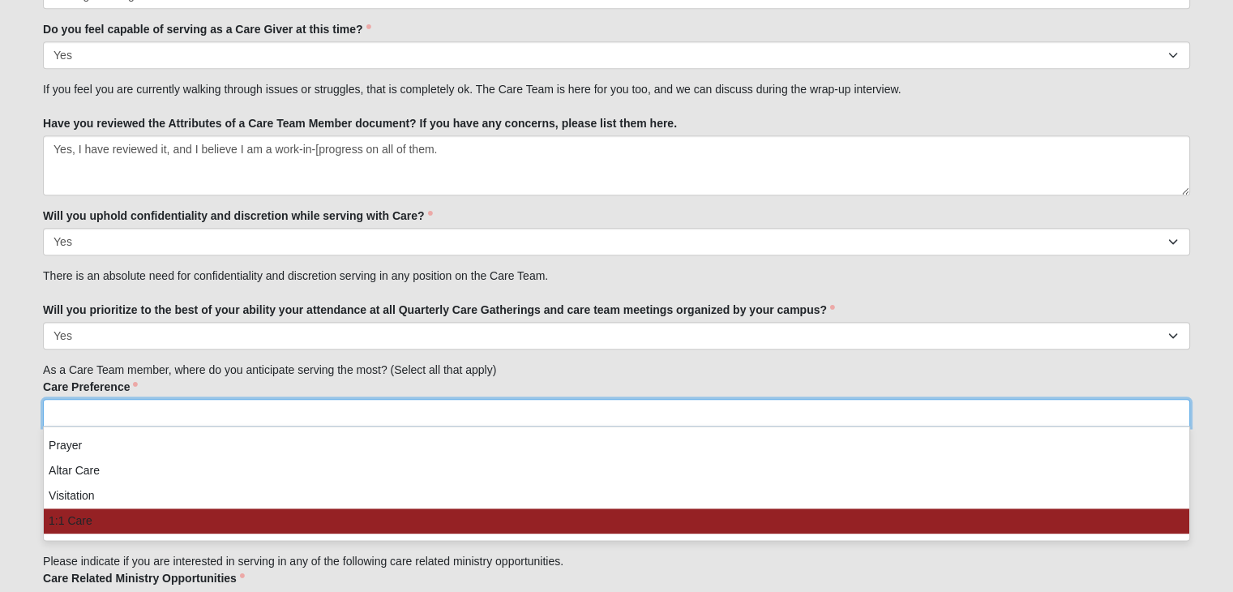
click at [75, 521] on li "1:1 Care" at bounding box center [617, 520] width 1146 height 25
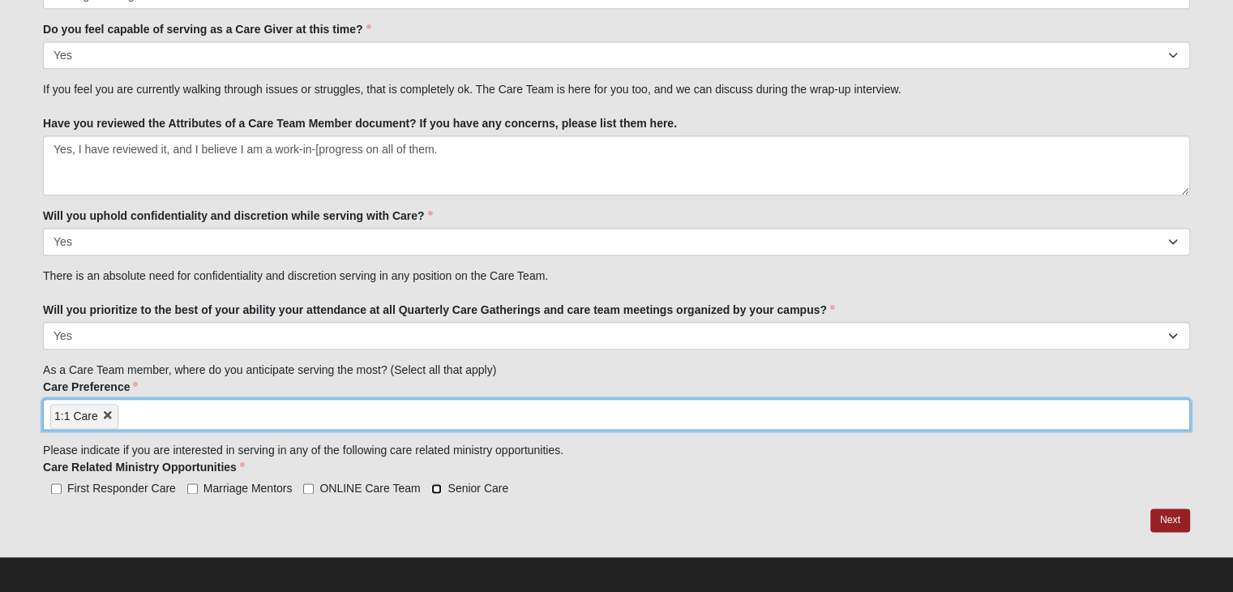
click at [431, 484] on input "Senior Care" at bounding box center [436, 488] width 11 height 11
checkbox input "true"
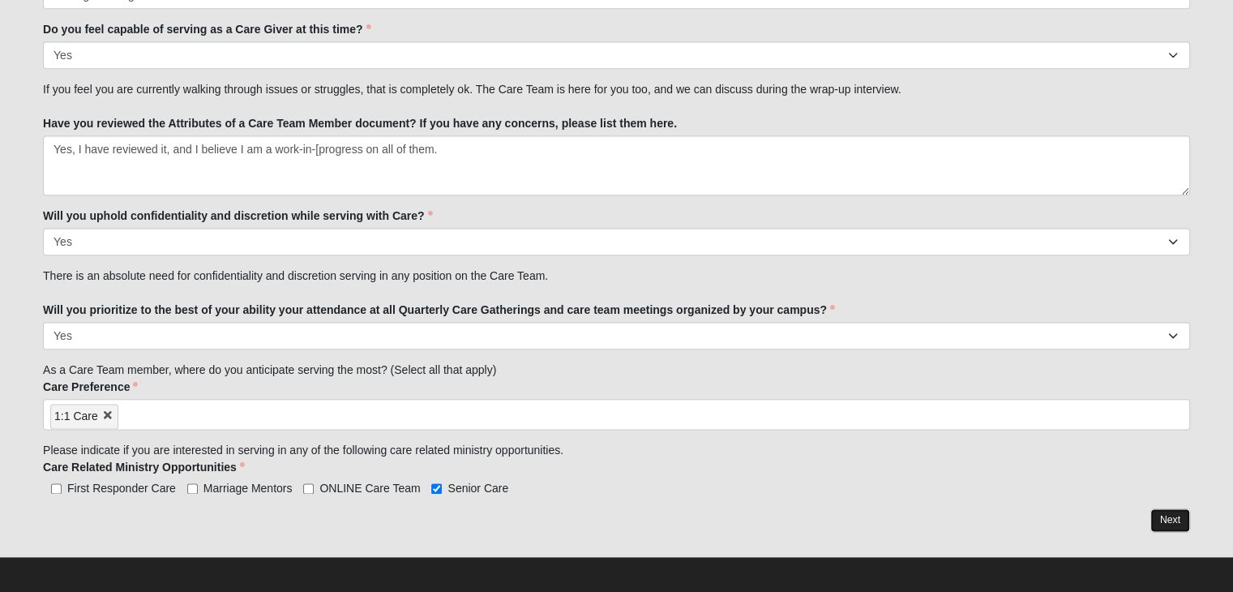
click at [1174, 520] on link "Next" at bounding box center [1171, 520] width 40 height 24
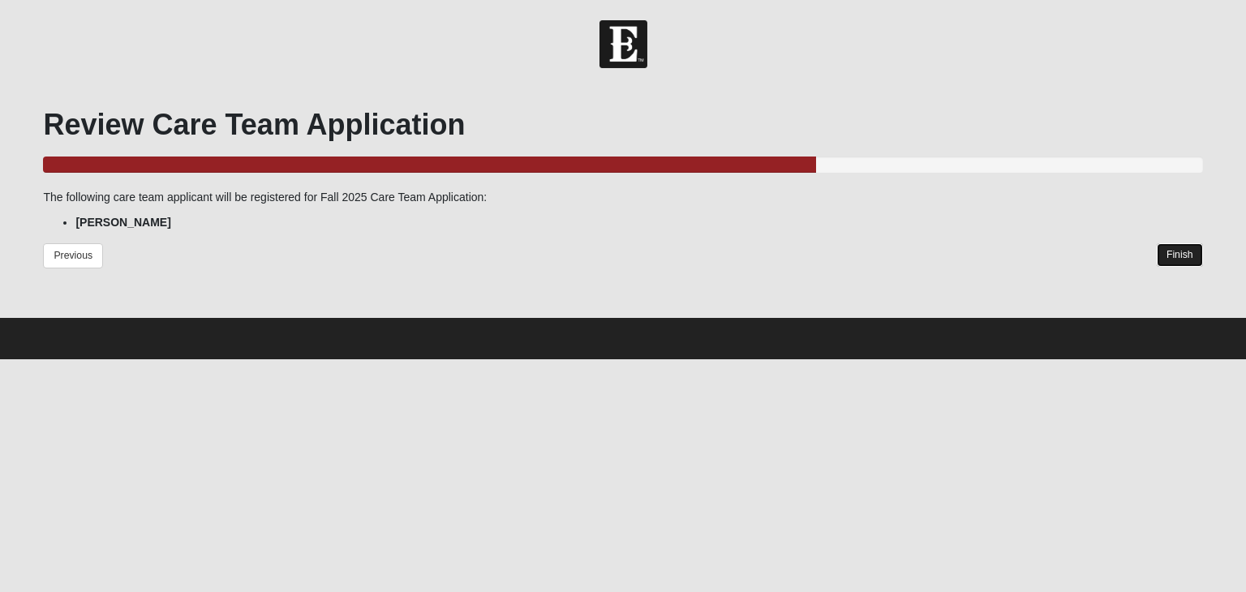
click at [1177, 256] on link "Finish" at bounding box center [1179, 255] width 46 height 24
